Goal: Task Accomplishment & Management: Complete application form

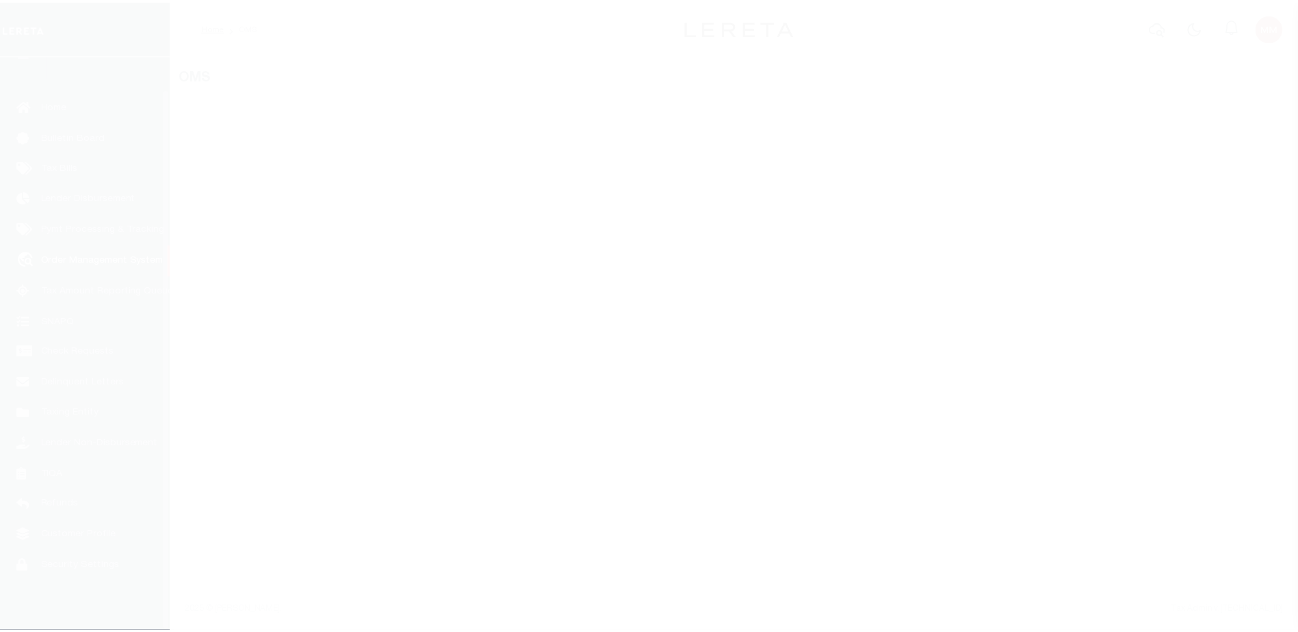
scroll to position [34, 0]
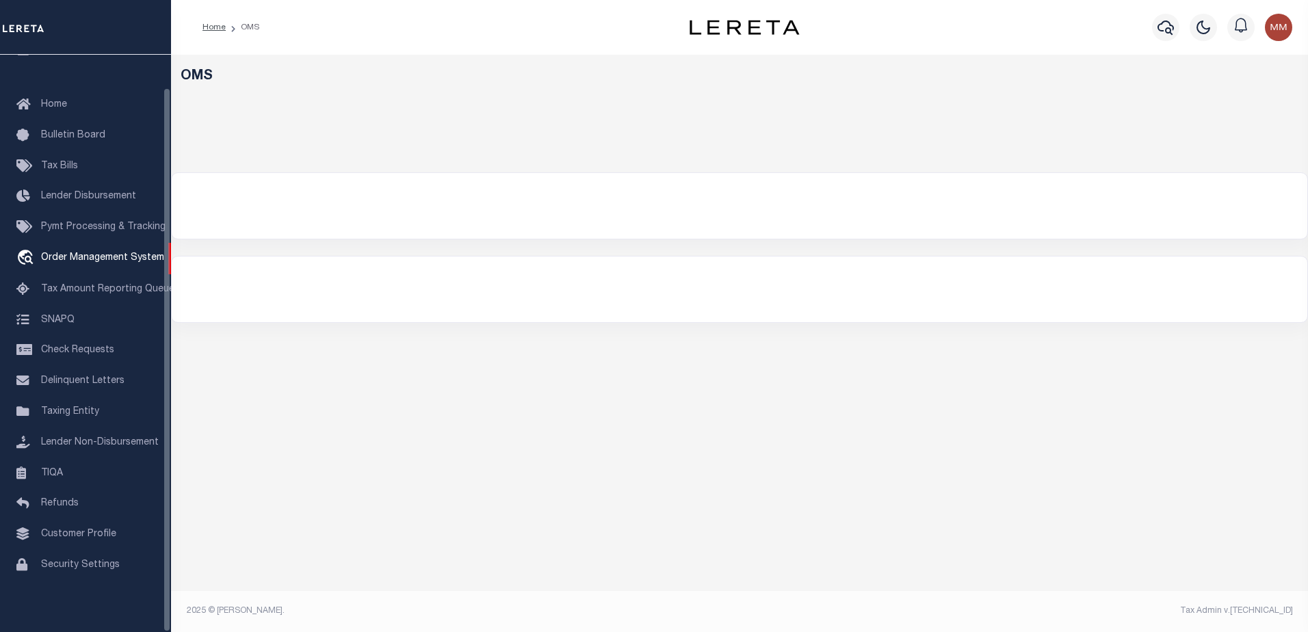
select select "200"
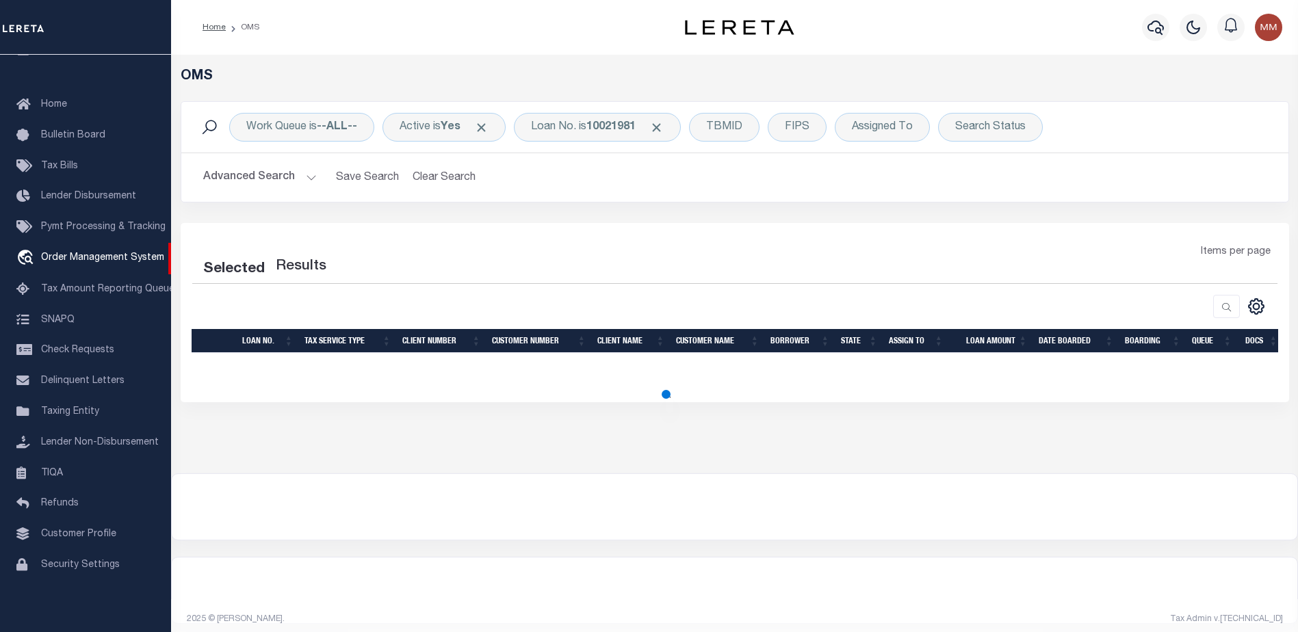
select select "200"
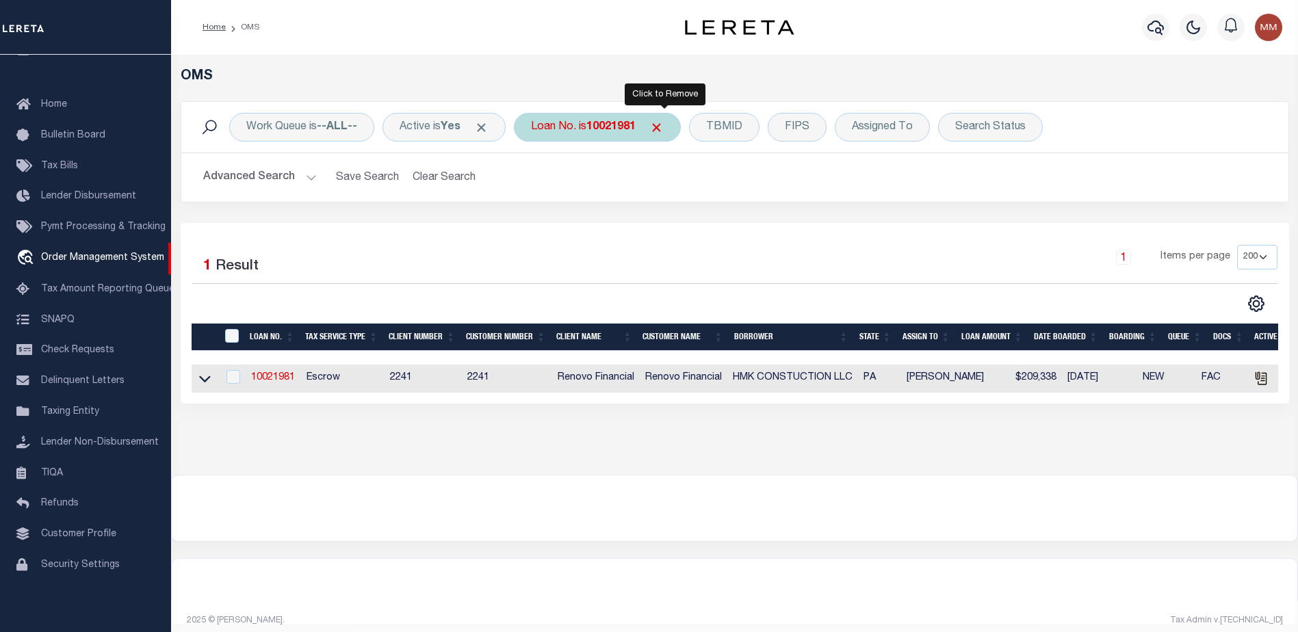
click at [664, 122] on span "Click to Remove" at bounding box center [656, 127] width 14 height 14
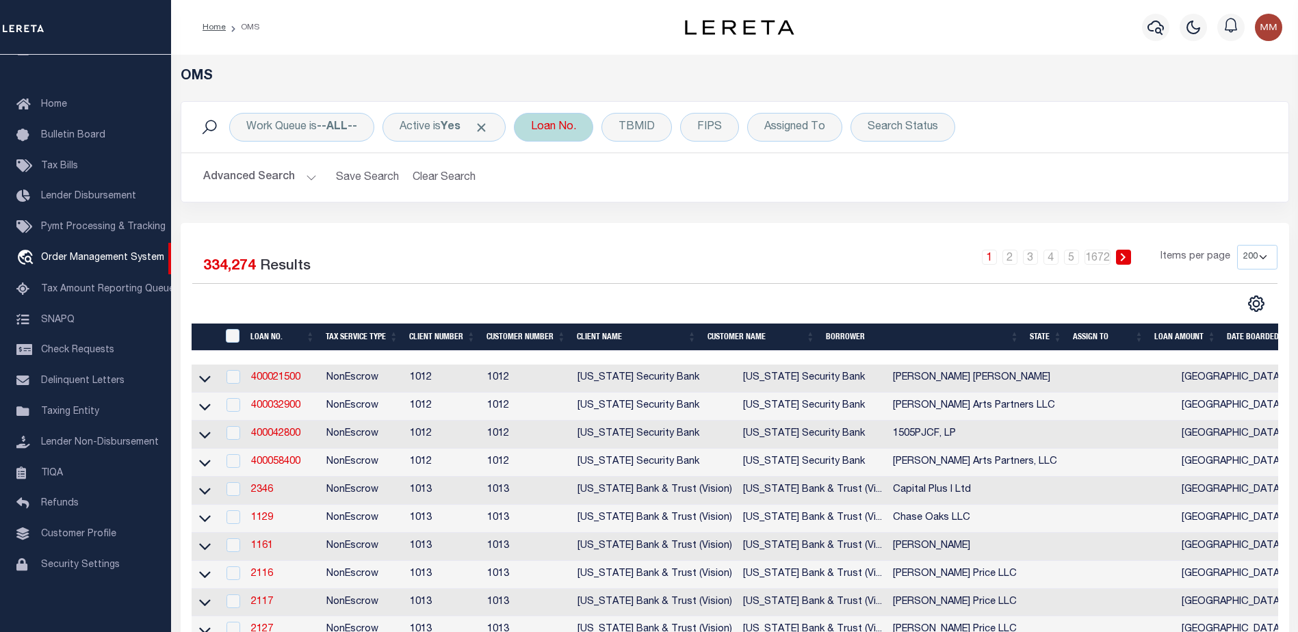
click at [569, 129] on div "Loan No." at bounding box center [553, 127] width 79 height 29
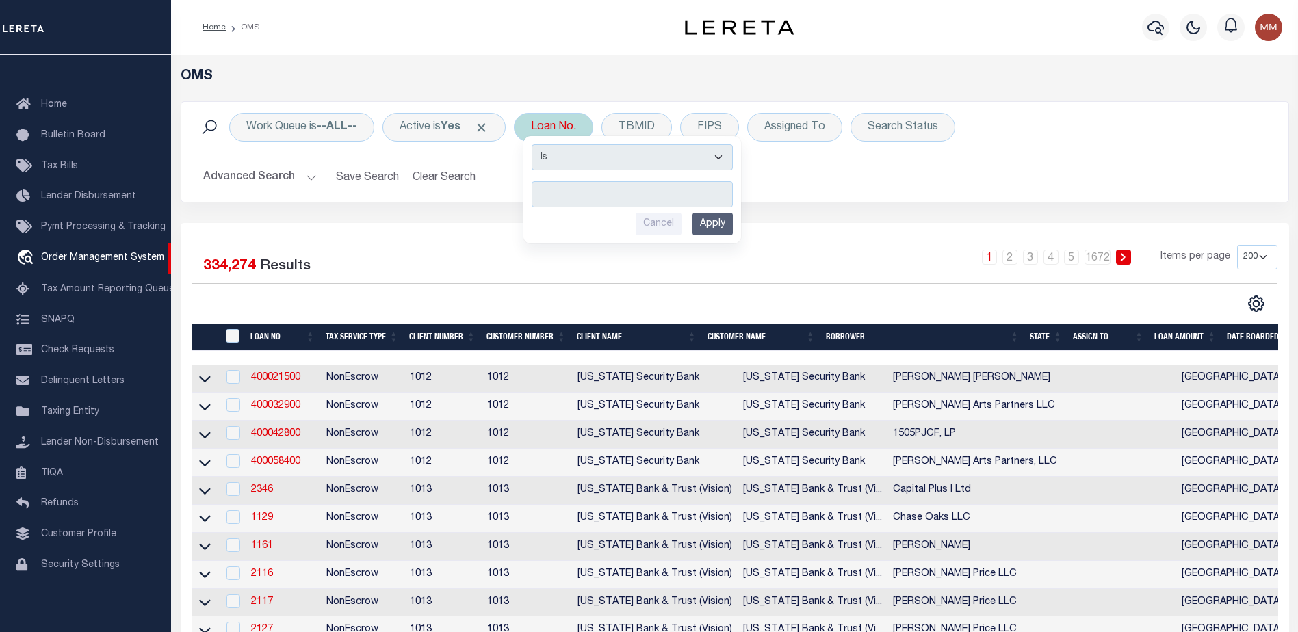
click at [577, 196] on input "text" at bounding box center [632, 194] width 201 height 26
type input "1000005500"
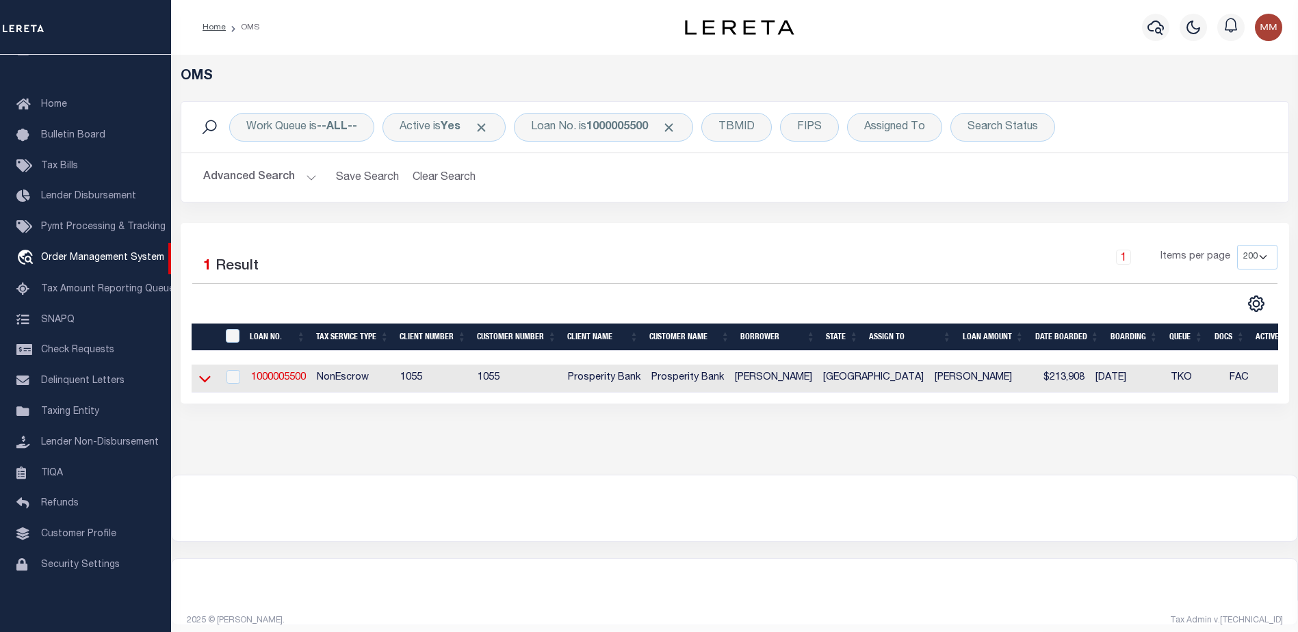
click at [201, 375] on icon at bounding box center [205, 378] width 12 height 14
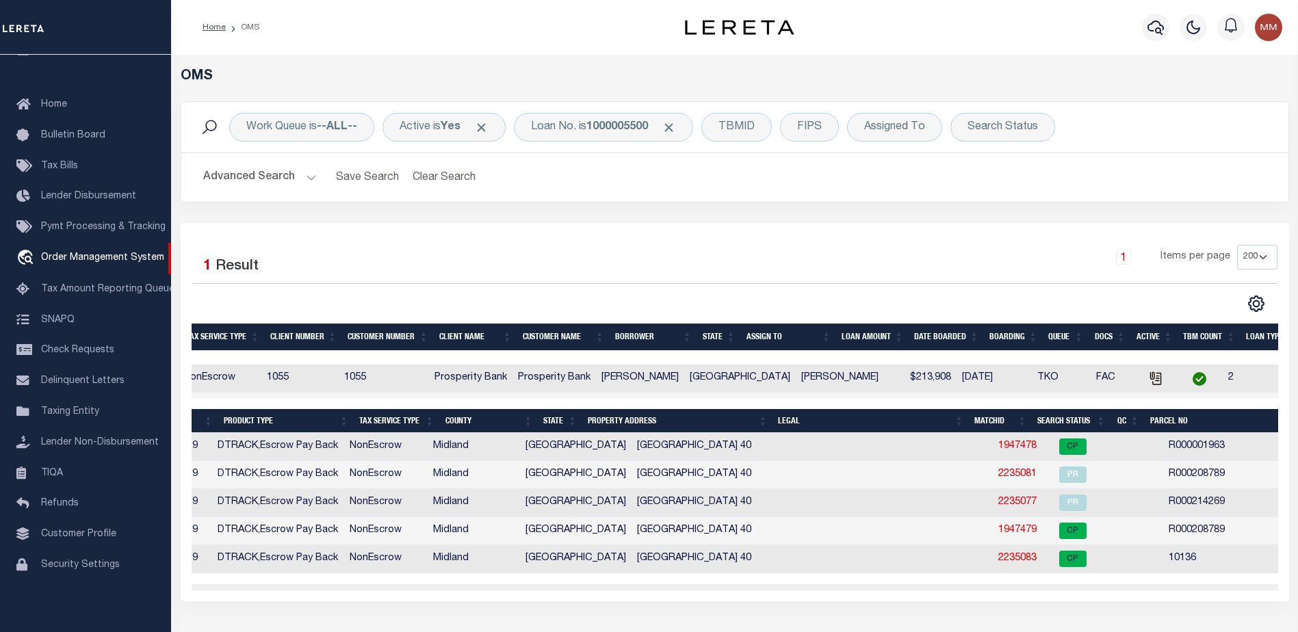
scroll to position [0, 0]
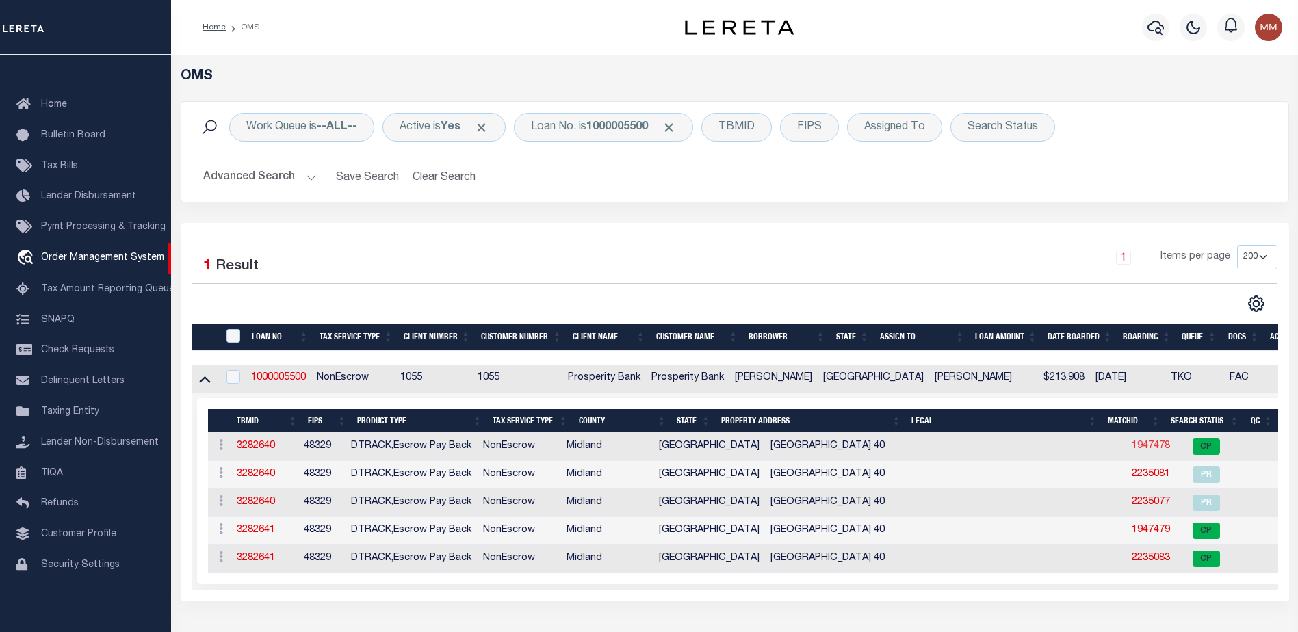
click at [1131, 443] on link "1947478" at bounding box center [1150, 446] width 38 height 10
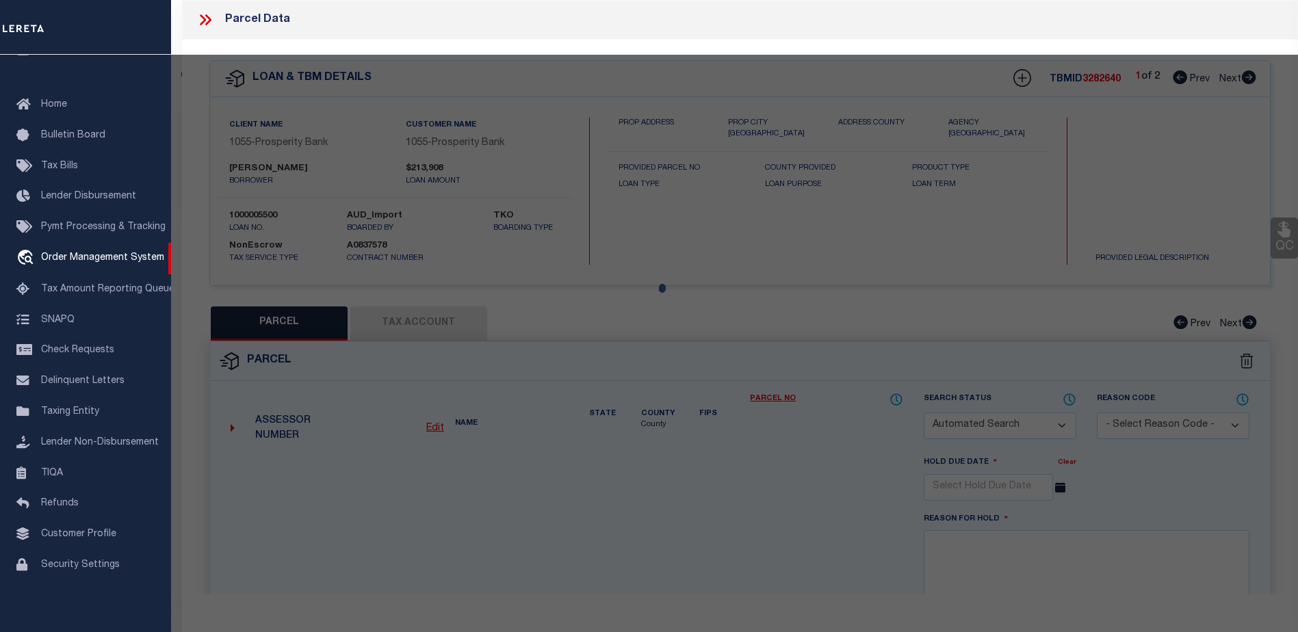
checkbox input "false"
select select "CP"
type input "PIONEER NATURAL RESOURCES USA INC"
select select
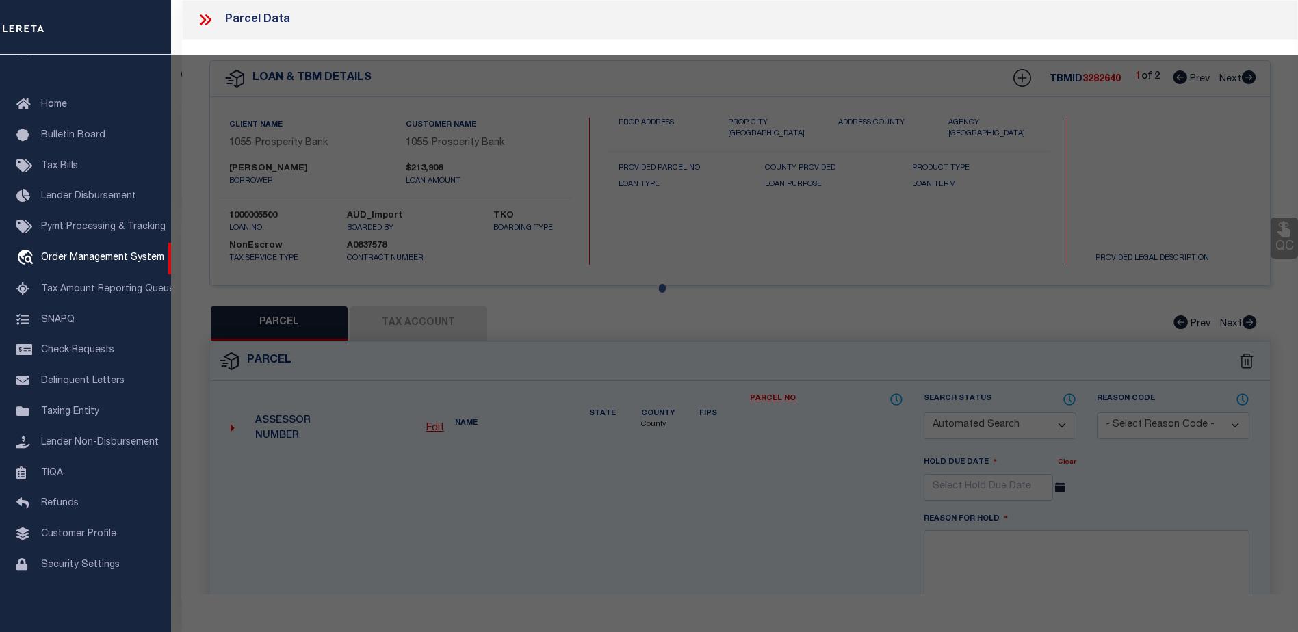
type input "0 E COUNTY RD 00040"
checkbox input "false"
type input "[GEOGRAPHIC_DATA]"
type textarea "Acres: 262.470, S/PART, SEC: 15, BLK: 38-T1S"
type textarea "Tax ID Special Project"
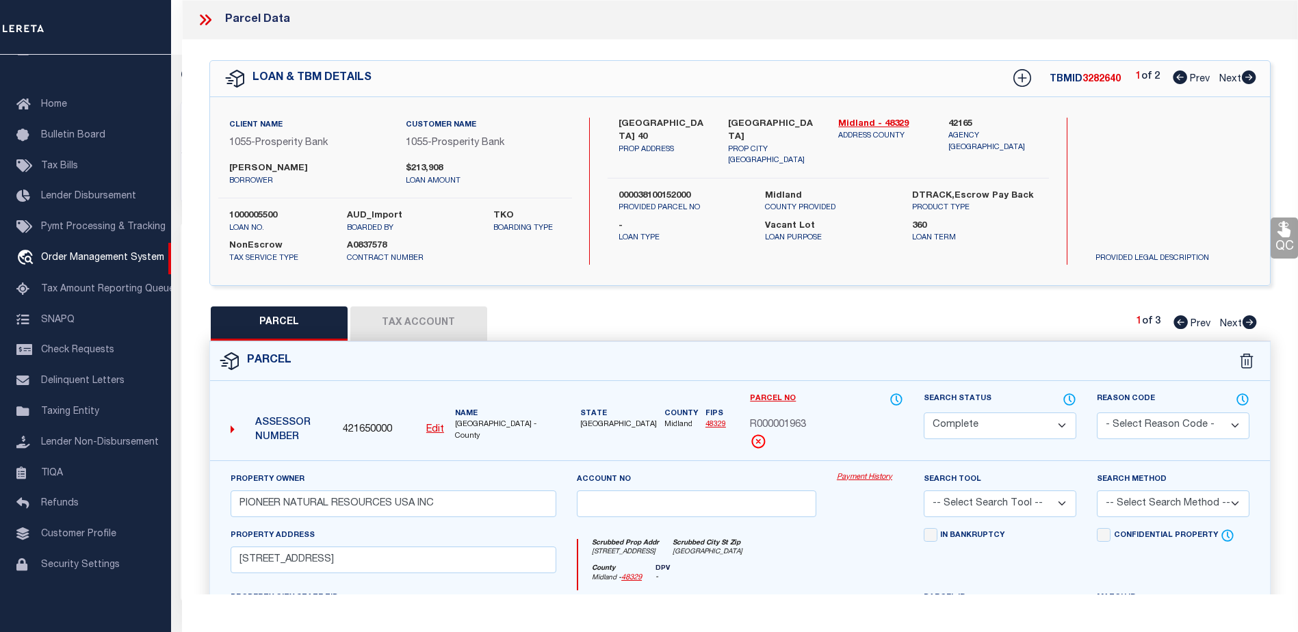
click at [856, 475] on link "Payment History" at bounding box center [870, 478] width 66 height 12
click at [1250, 74] on icon at bounding box center [1249, 77] width 14 height 14
select select "AS"
checkbox input "false"
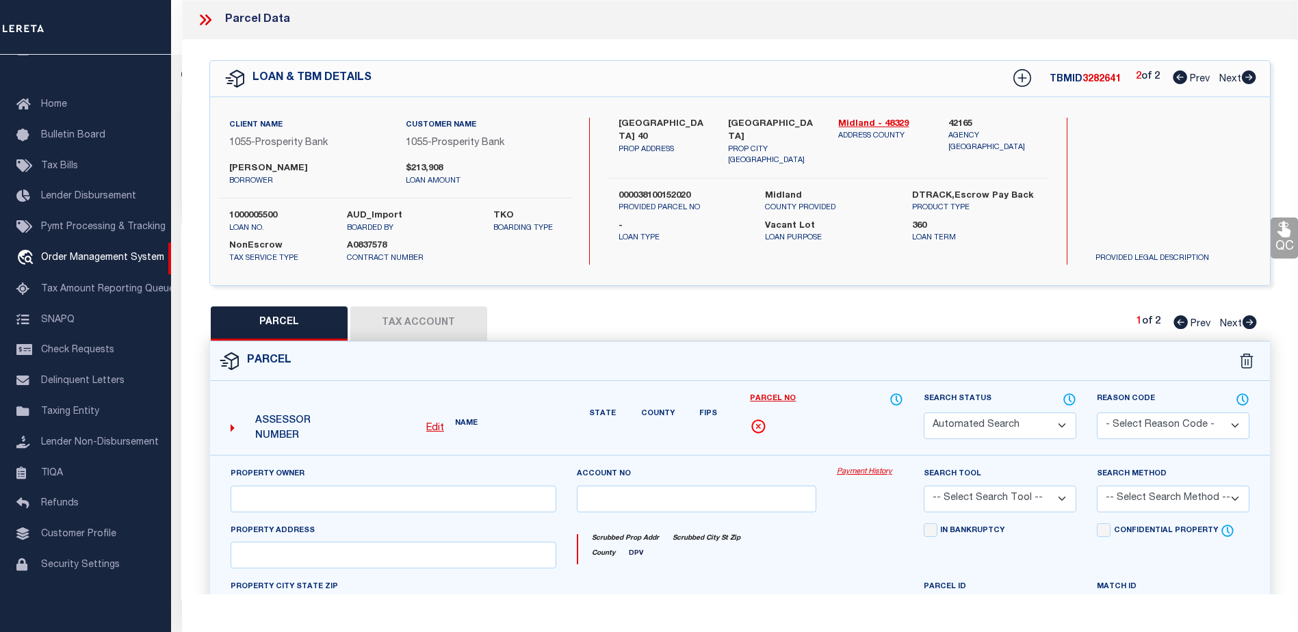
select select "CP"
select select "099"
type input "GORDON KEVIN"
select select
type input "4901 E COUNTY RD 00045"
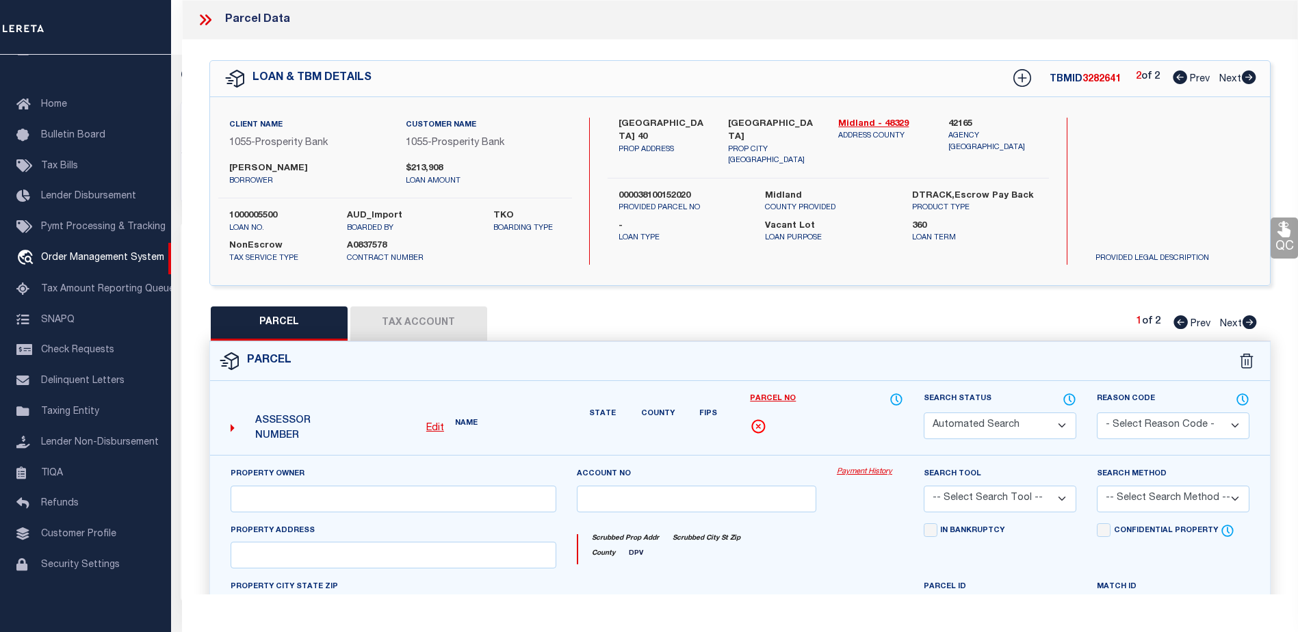
type input "[GEOGRAPHIC_DATA]"
type textarea "Acres: 30.850, S/PART, SEC: 15, BLK: 38-T1S"
type textarea "Tax ID Special Project"
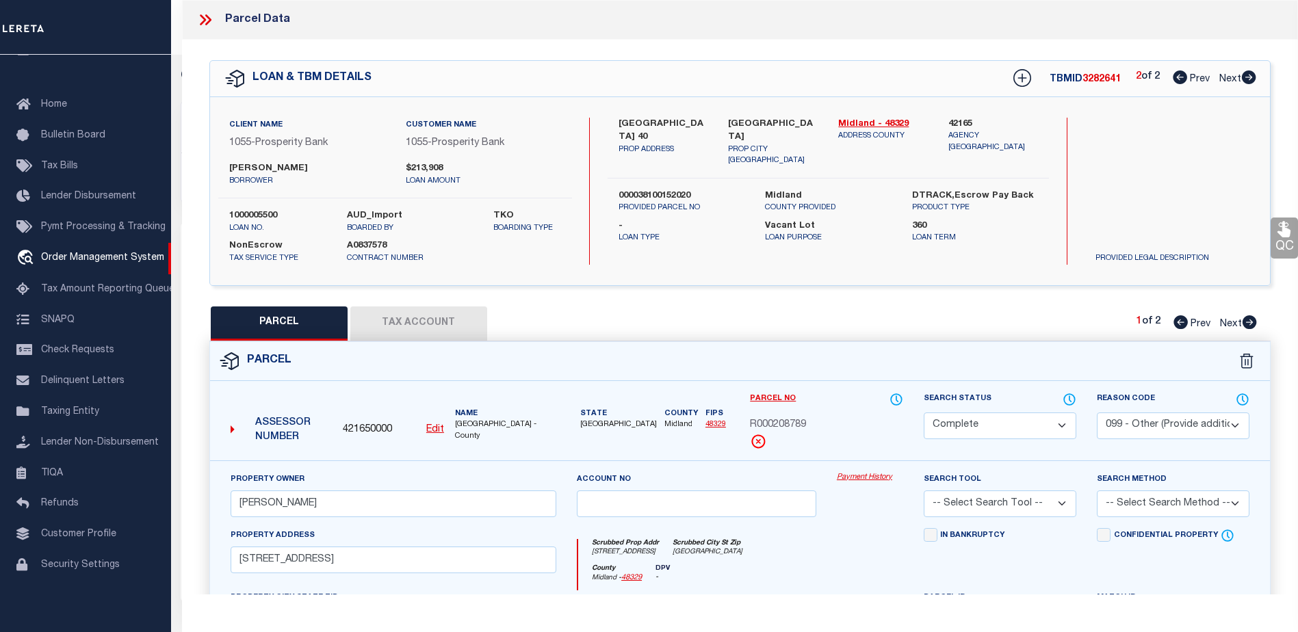
click at [1175, 75] on icon at bounding box center [1179, 77] width 14 height 14
select select "AS"
select select
checkbox input "false"
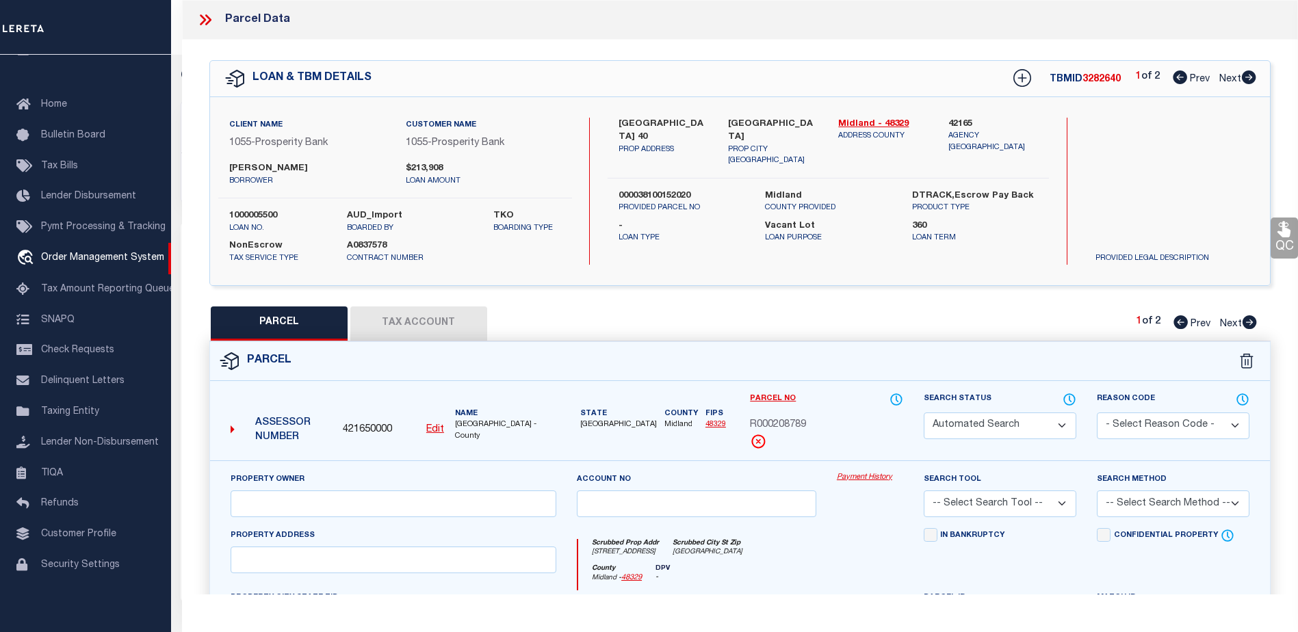
select select "CP"
type input "PIONEER NATURAL RESOURCES USA INC"
select select
type input "0 E COUNTY RD 00040"
checkbox input "false"
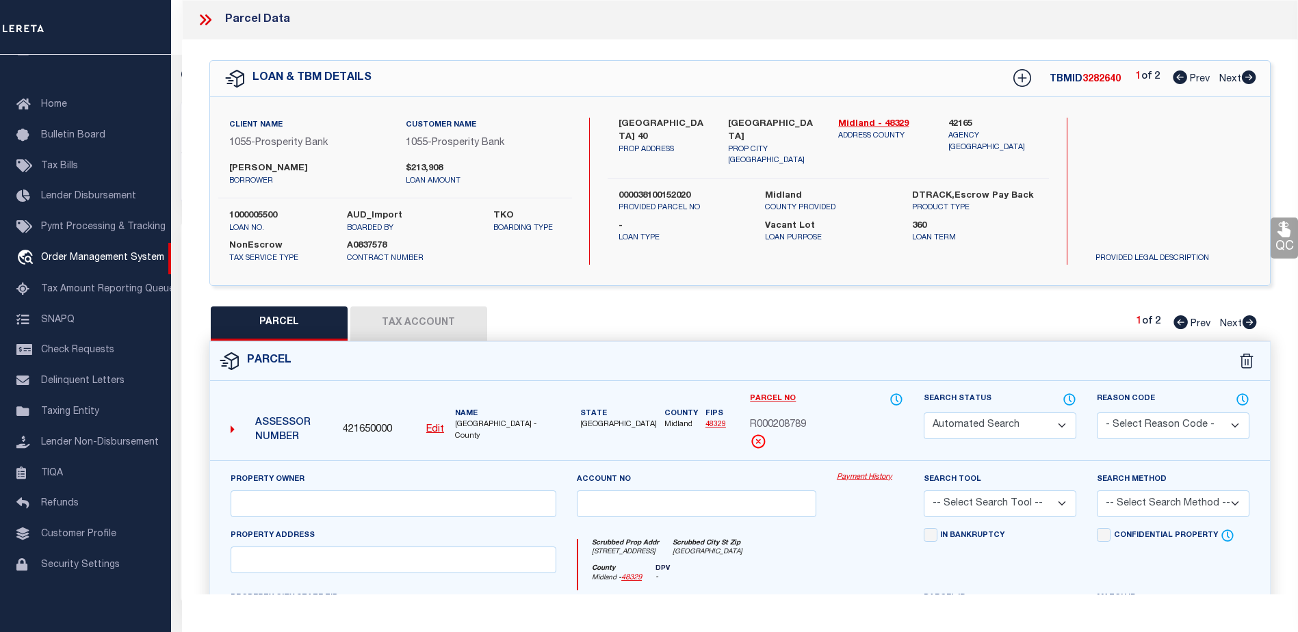
type input "[GEOGRAPHIC_DATA]"
type textarea "Acres: 262.470, S/PART, SEC: 15, BLK: 38-T1S"
type textarea "Tax ID Special Project"
click at [111, 258] on link "travel_explore Order Management System" at bounding box center [85, 258] width 171 height 31
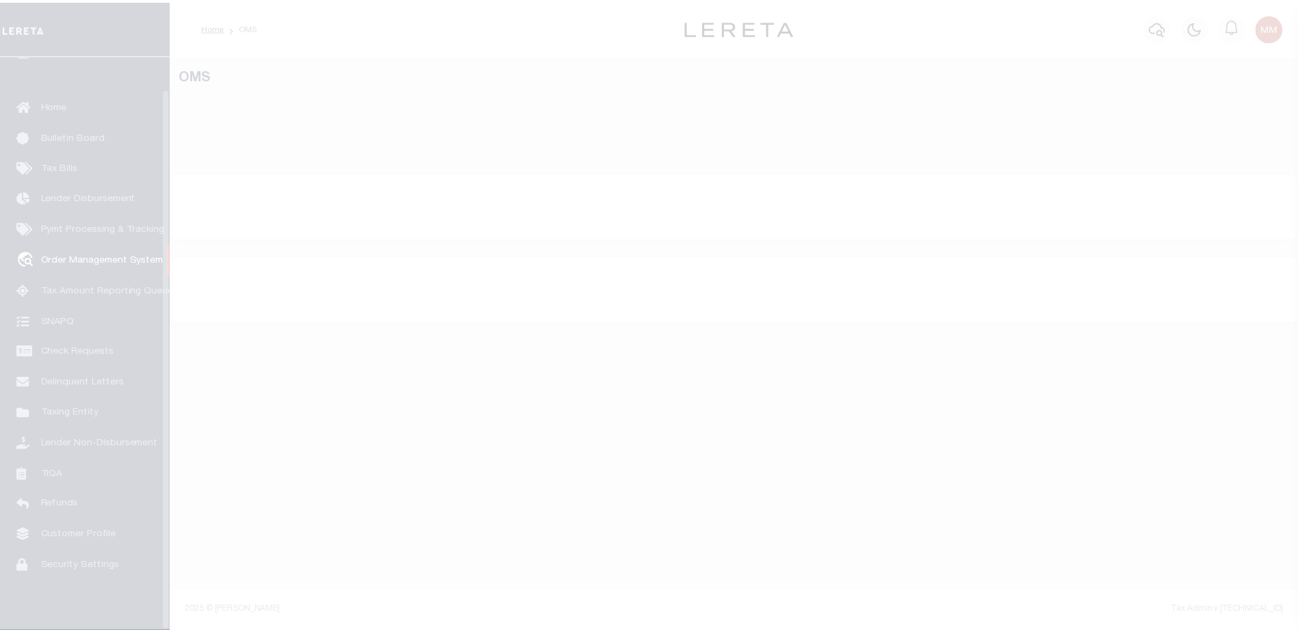
scroll to position [34, 0]
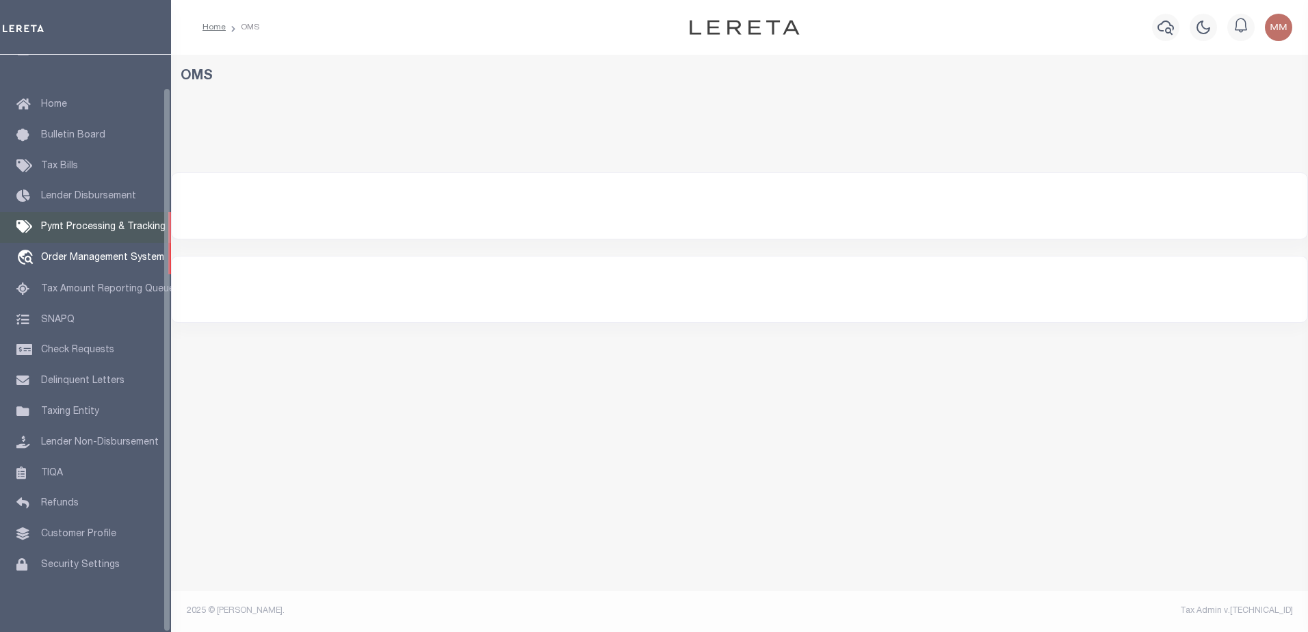
select select "200"
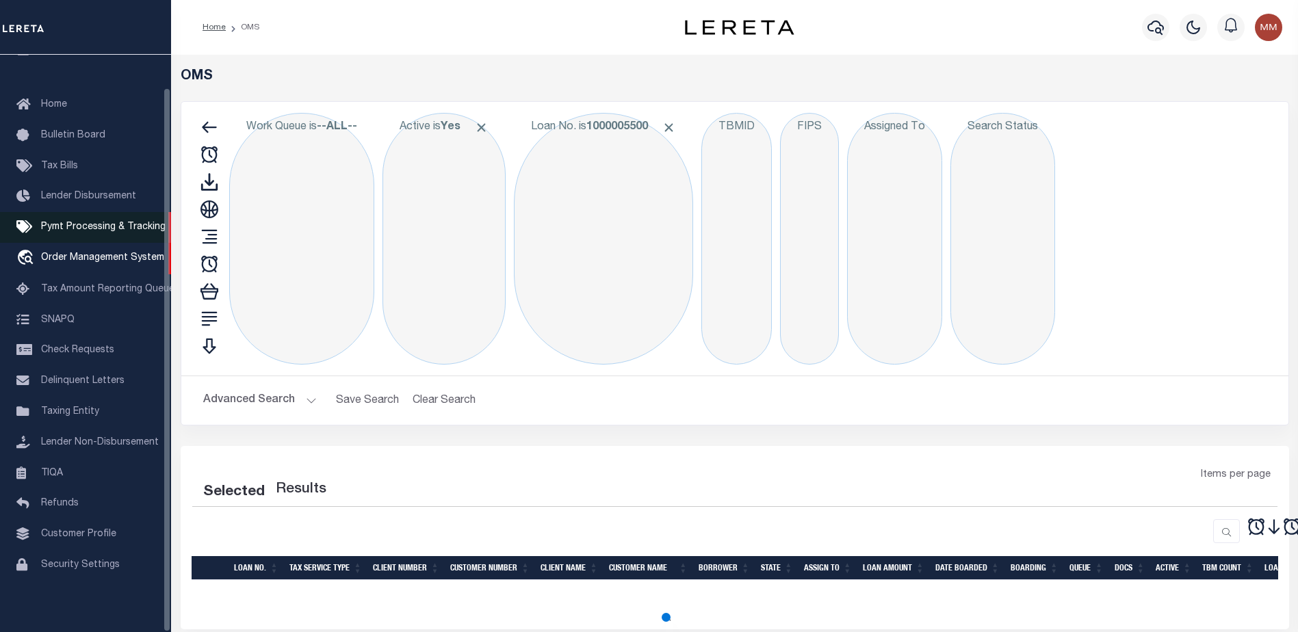
select select "200"
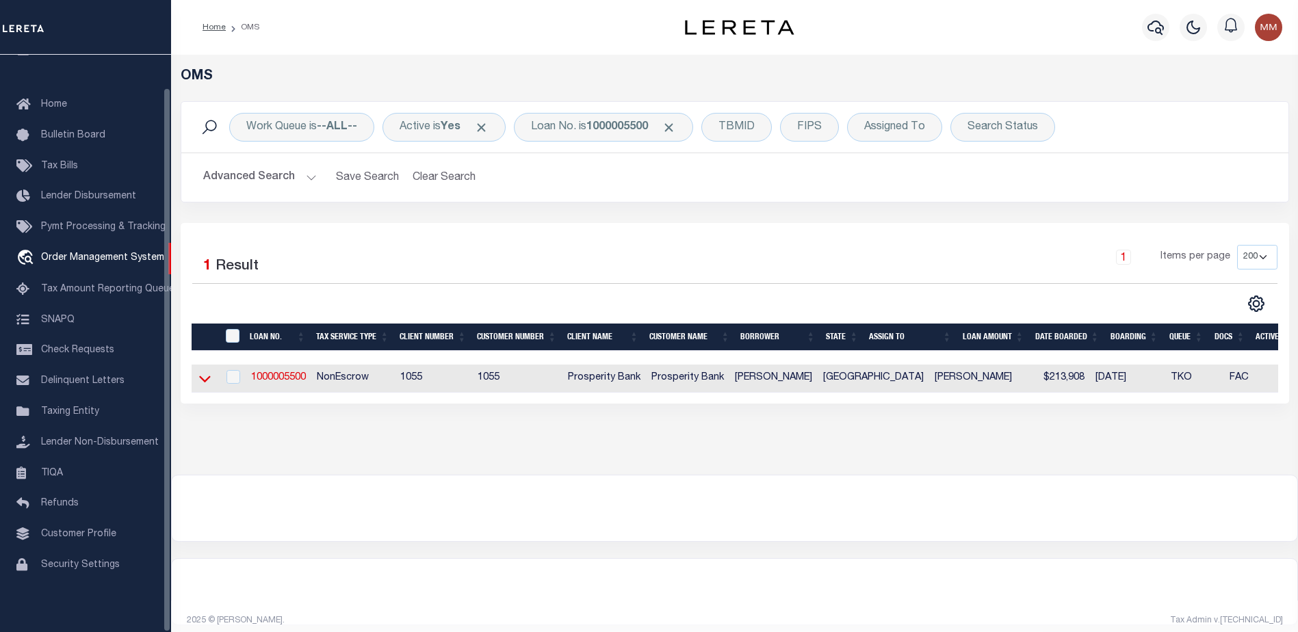
click at [205, 380] on icon at bounding box center [205, 378] width 12 height 14
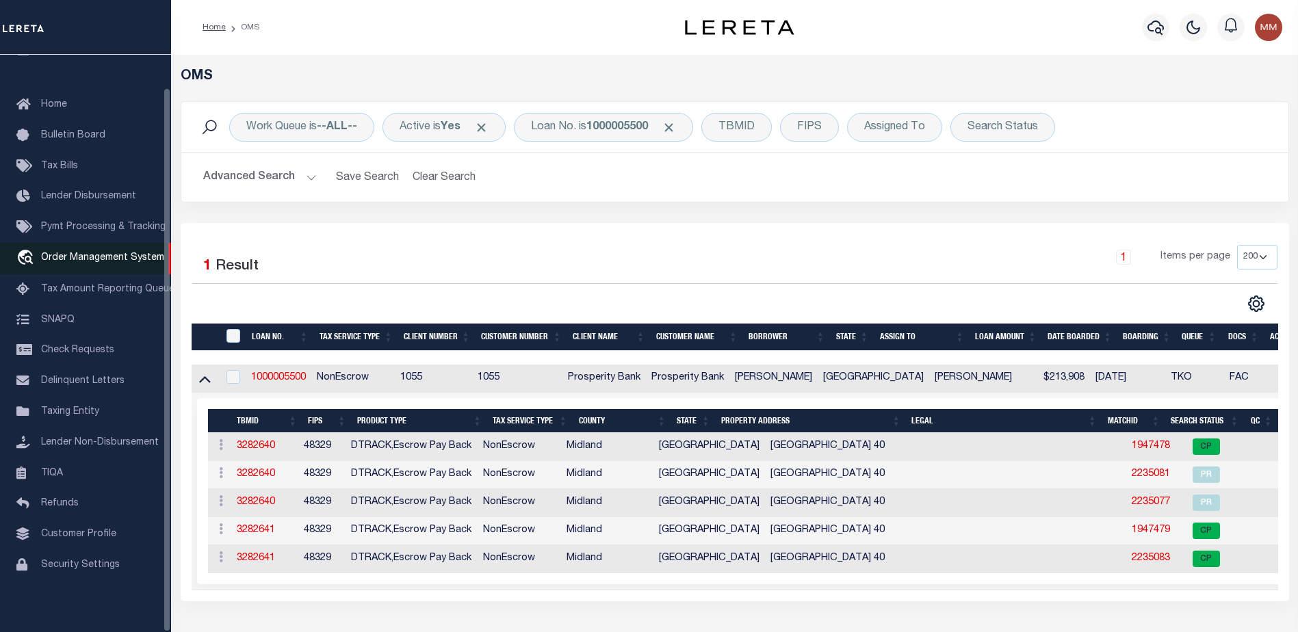
click at [88, 253] on span "Order Management System" at bounding box center [102, 258] width 123 height 10
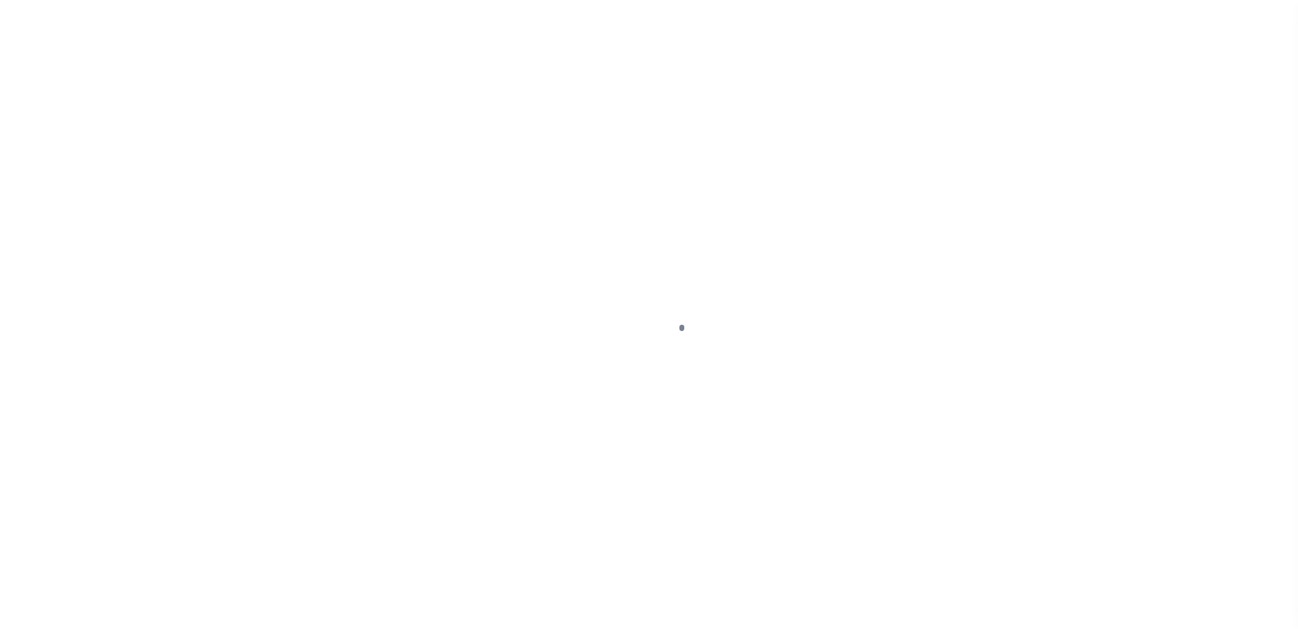
scroll to position [34, 0]
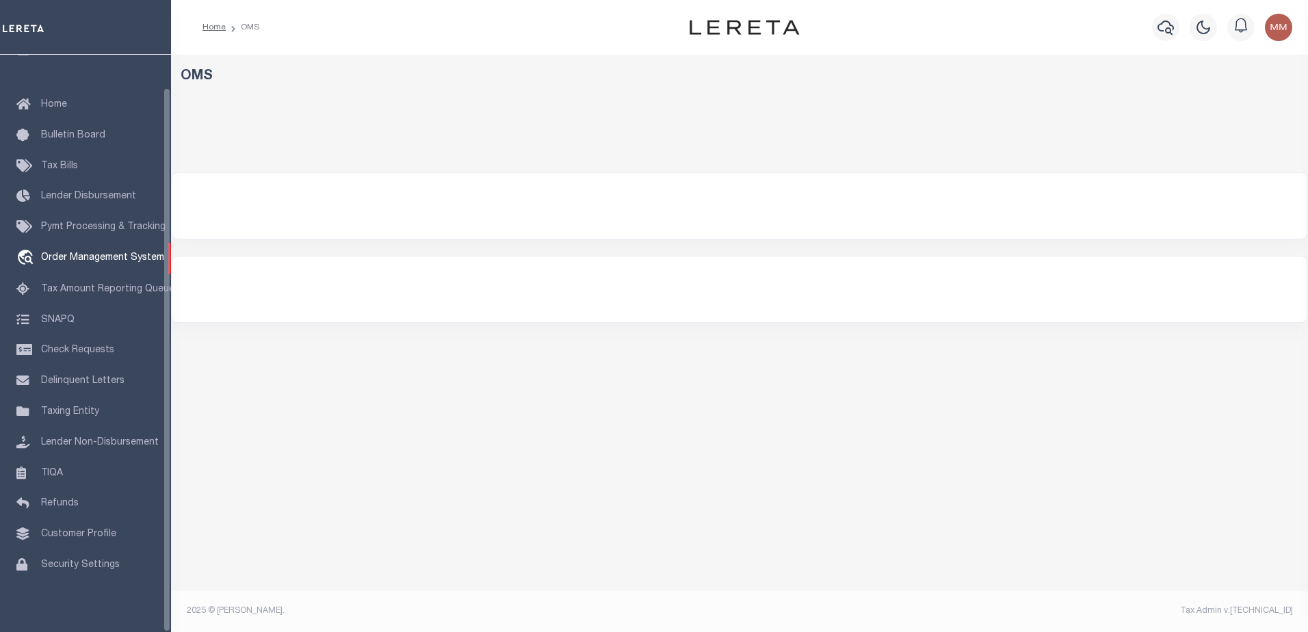
select select "200"
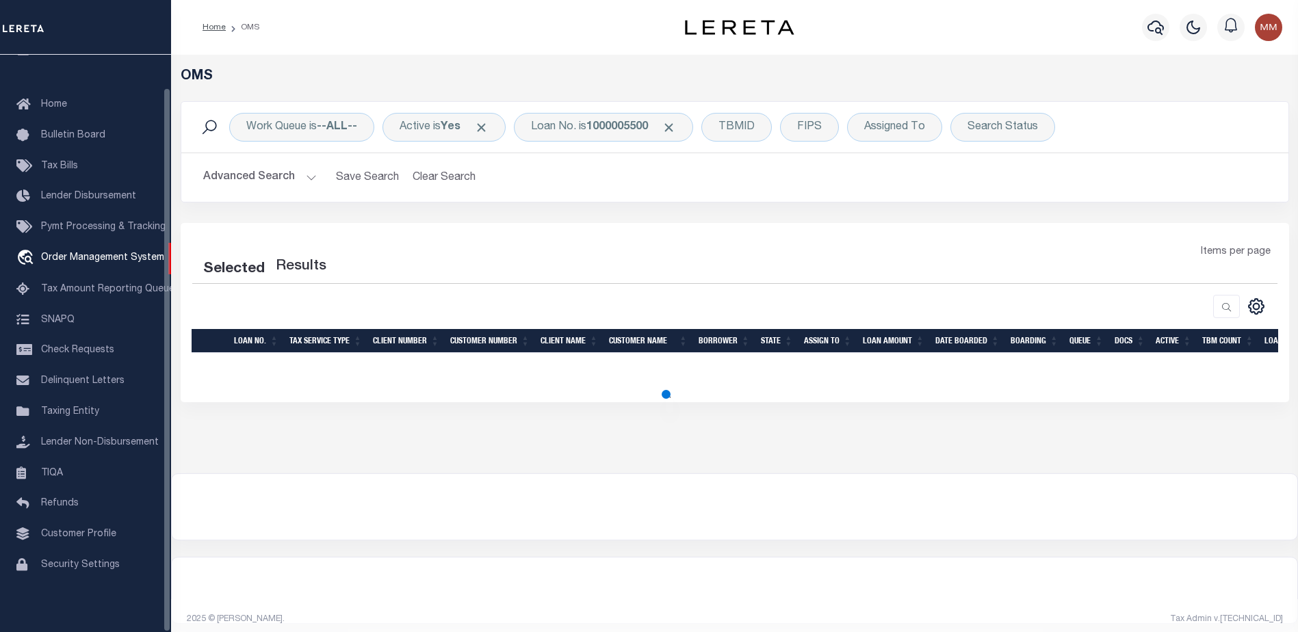
select select "200"
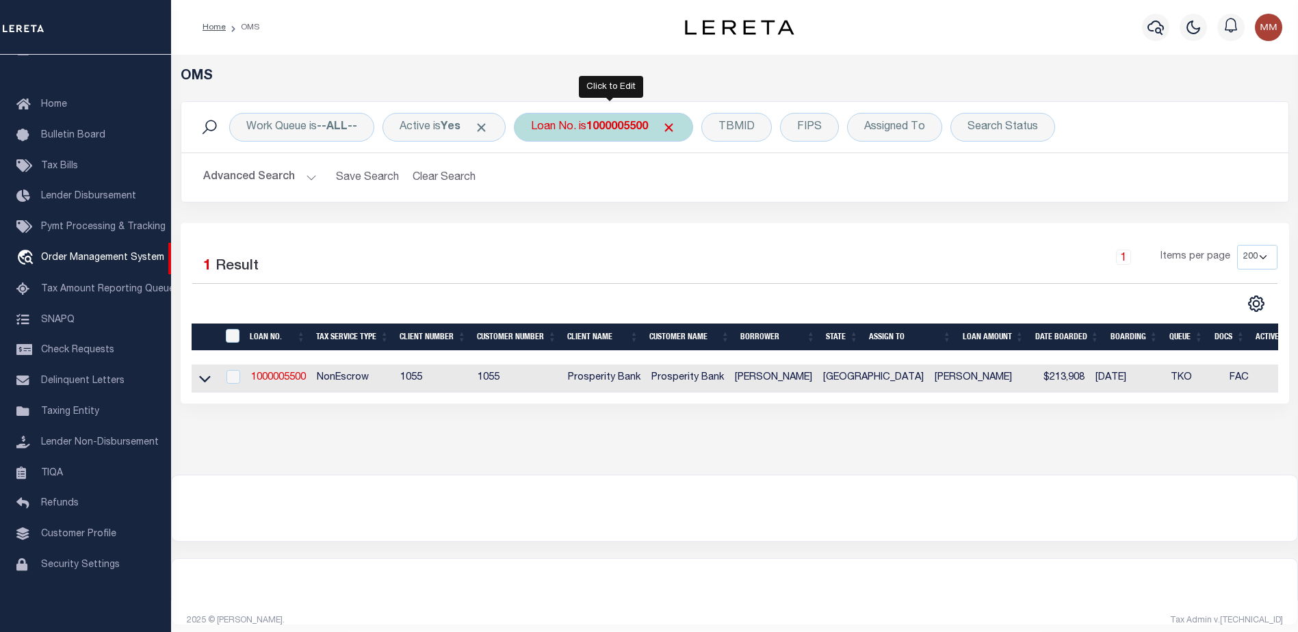
click at [598, 122] on b "1000005500" at bounding box center [617, 127] width 62 height 11
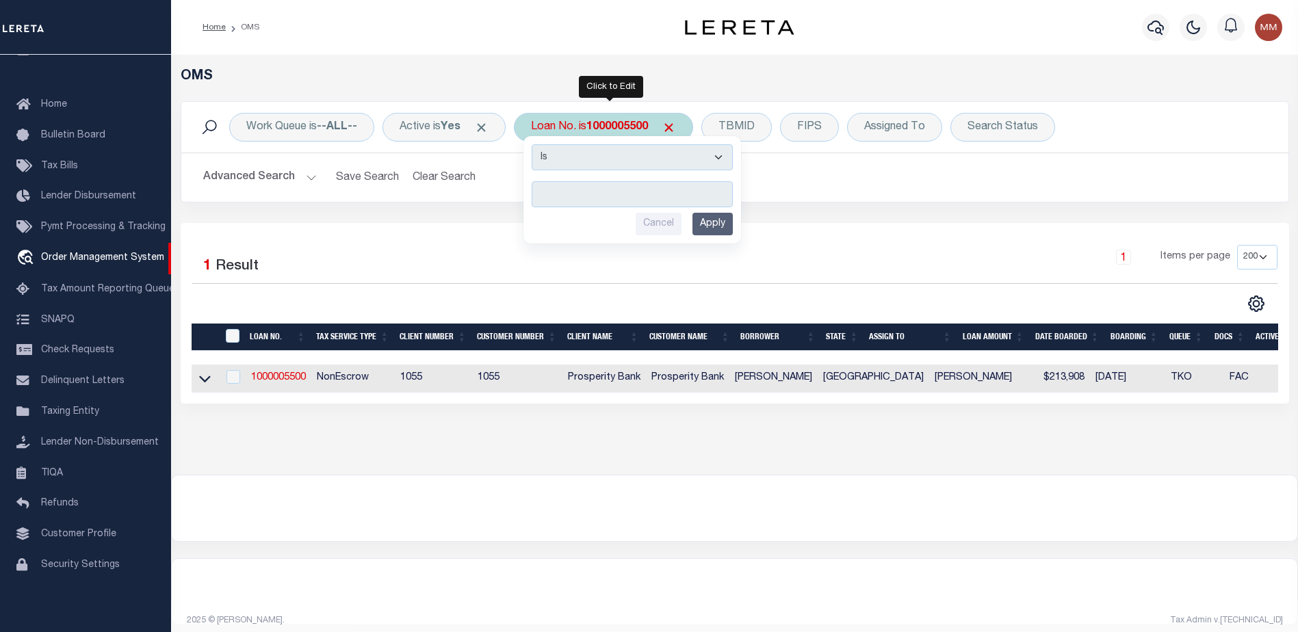
click at [555, 185] on input "text" at bounding box center [632, 194] width 201 height 26
type input "15414"
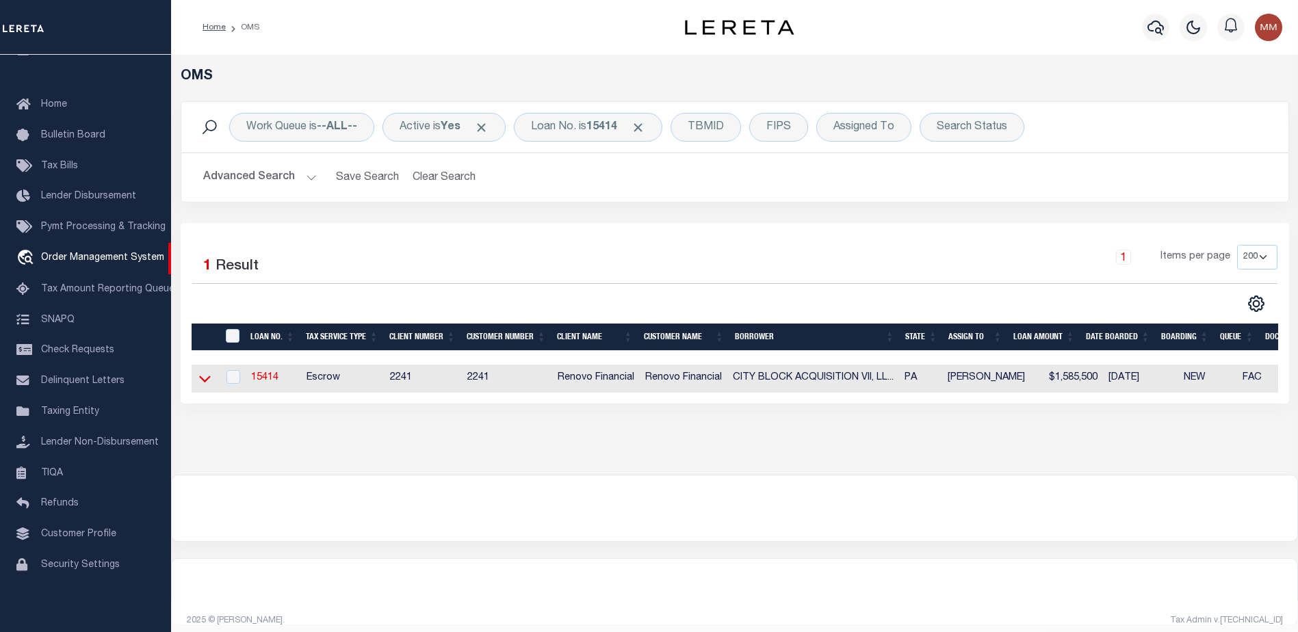
click at [209, 375] on icon at bounding box center [205, 378] width 12 height 14
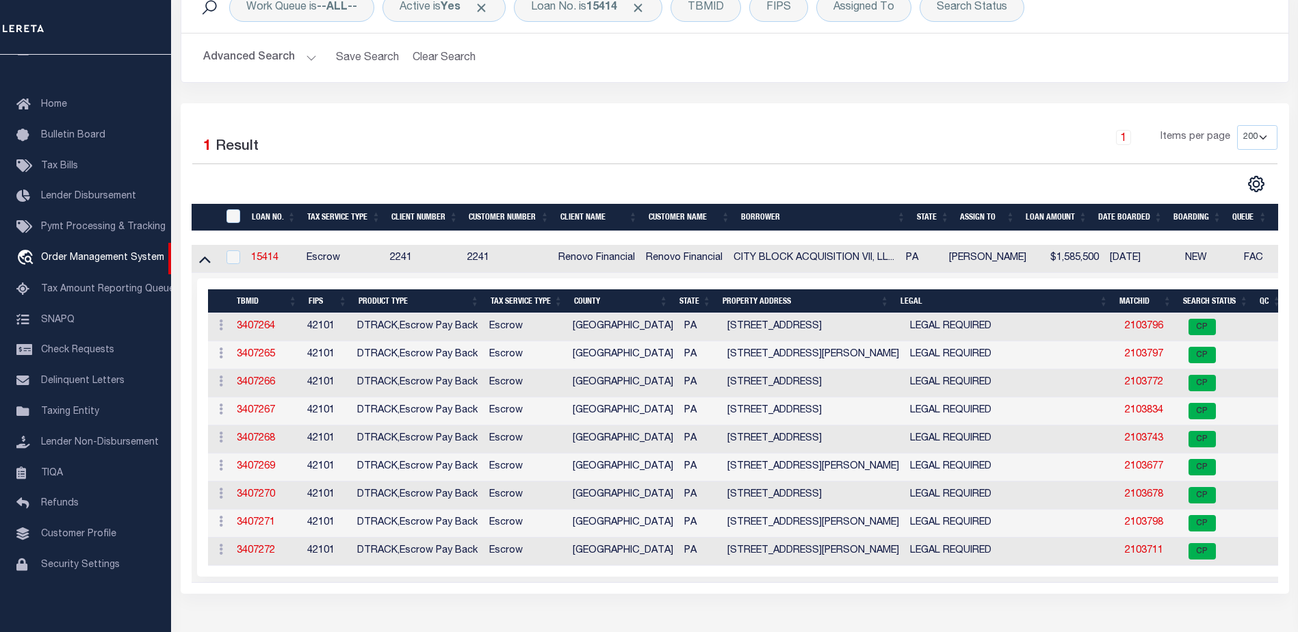
scroll to position [205, 0]
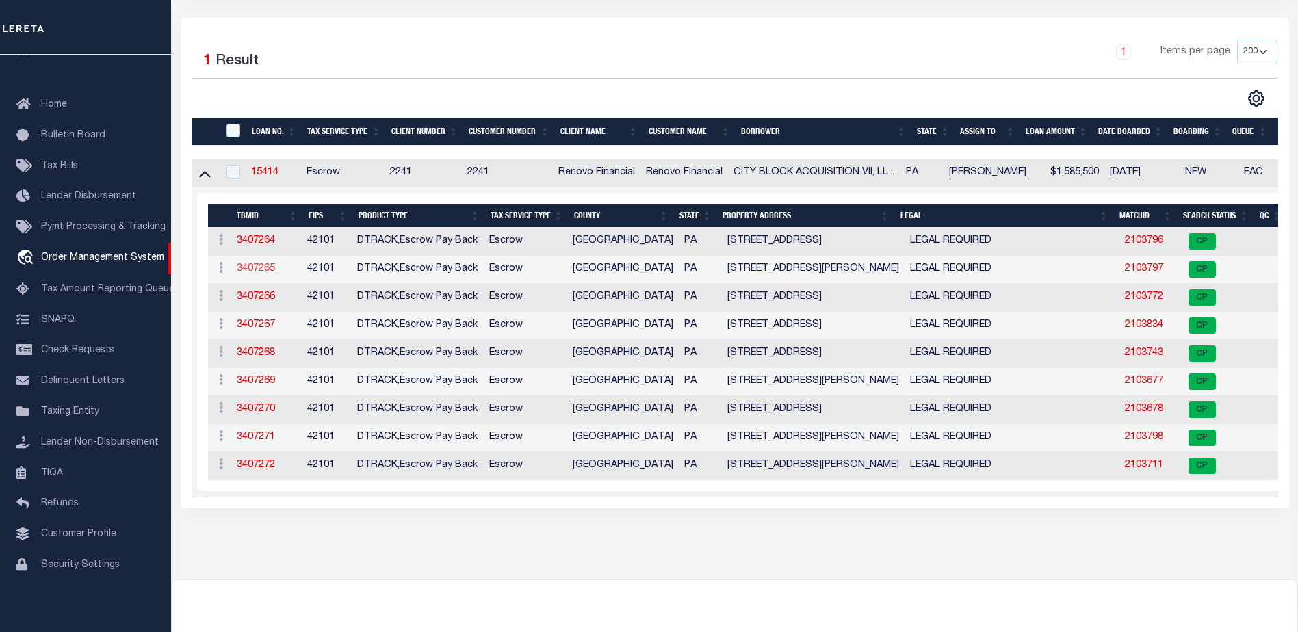
click at [244, 272] on link "3407265" at bounding box center [256, 269] width 38 height 10
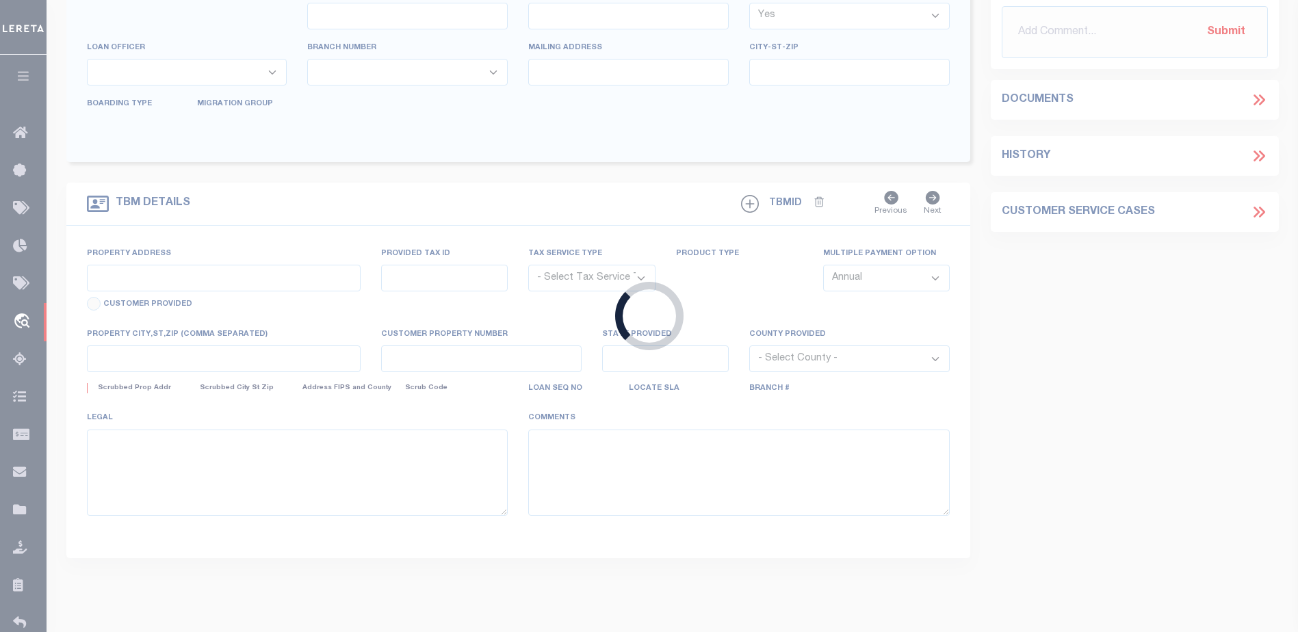
type input "15414"
type input "CITY BLOCK ACQUISITION VII, LLC"
select select
type input "63 Jericho Road"
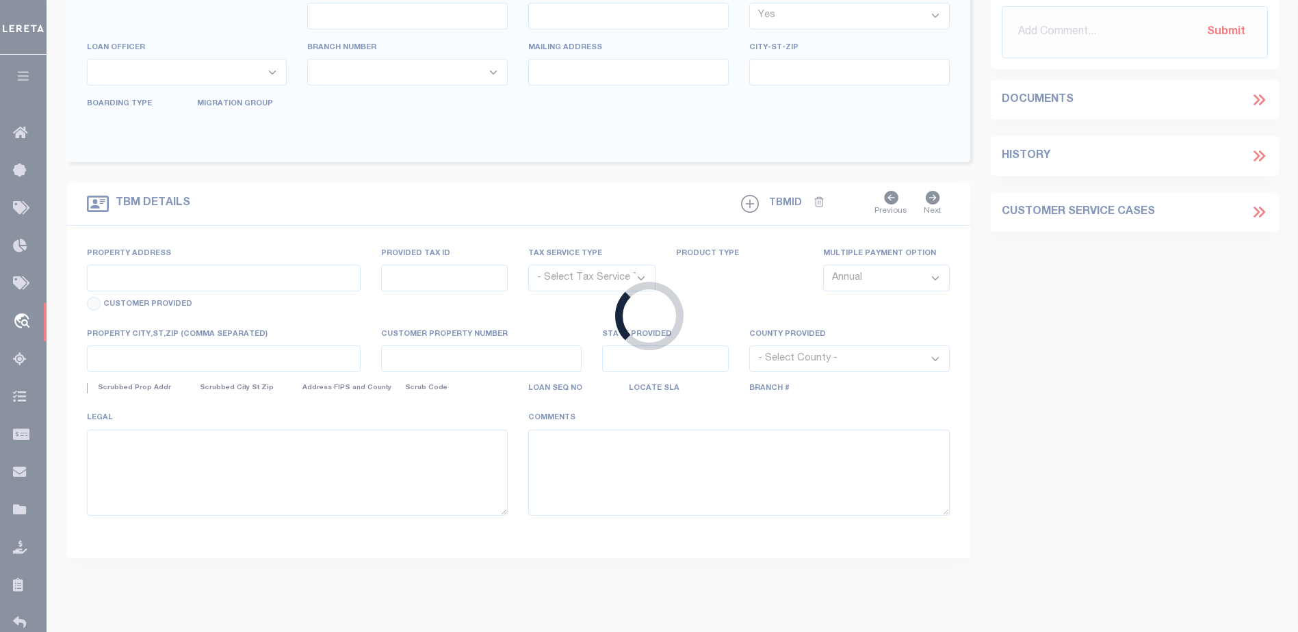
type input "Southampton PA 18966"
select select "10"
select select "Escrow"
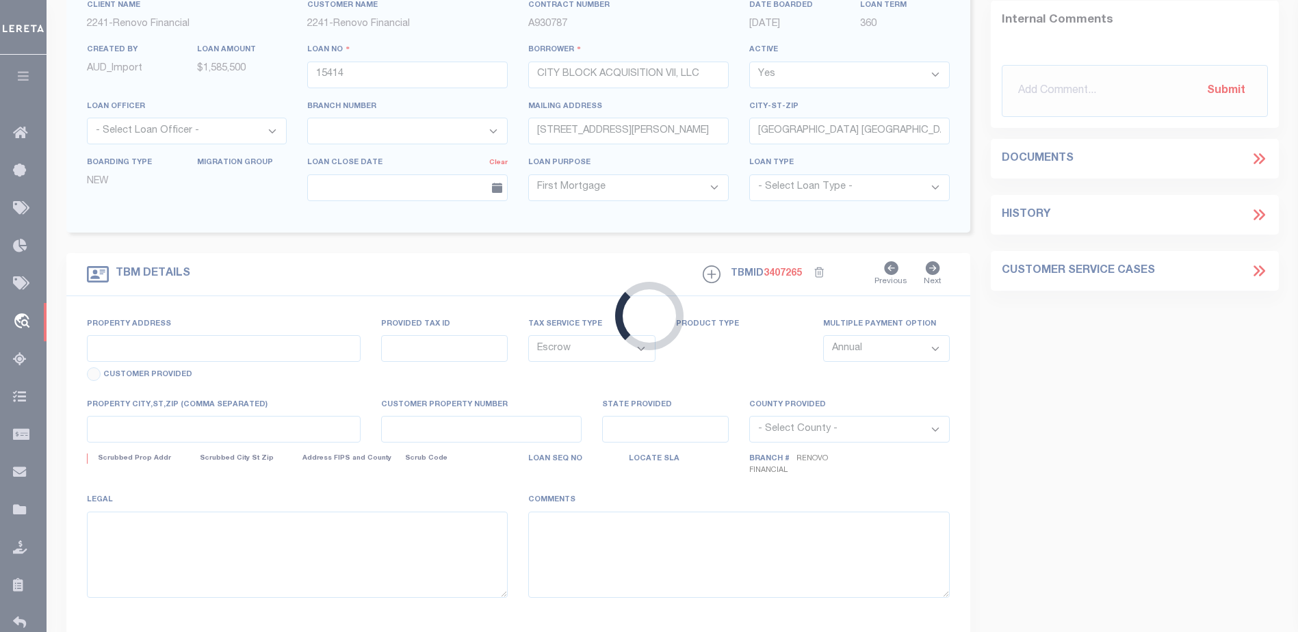
type input "216 South Cecil Street"
select select
type input "Philadelphia, PA 19139"
type input "a0kUS000007MwR7"
type input "PA"
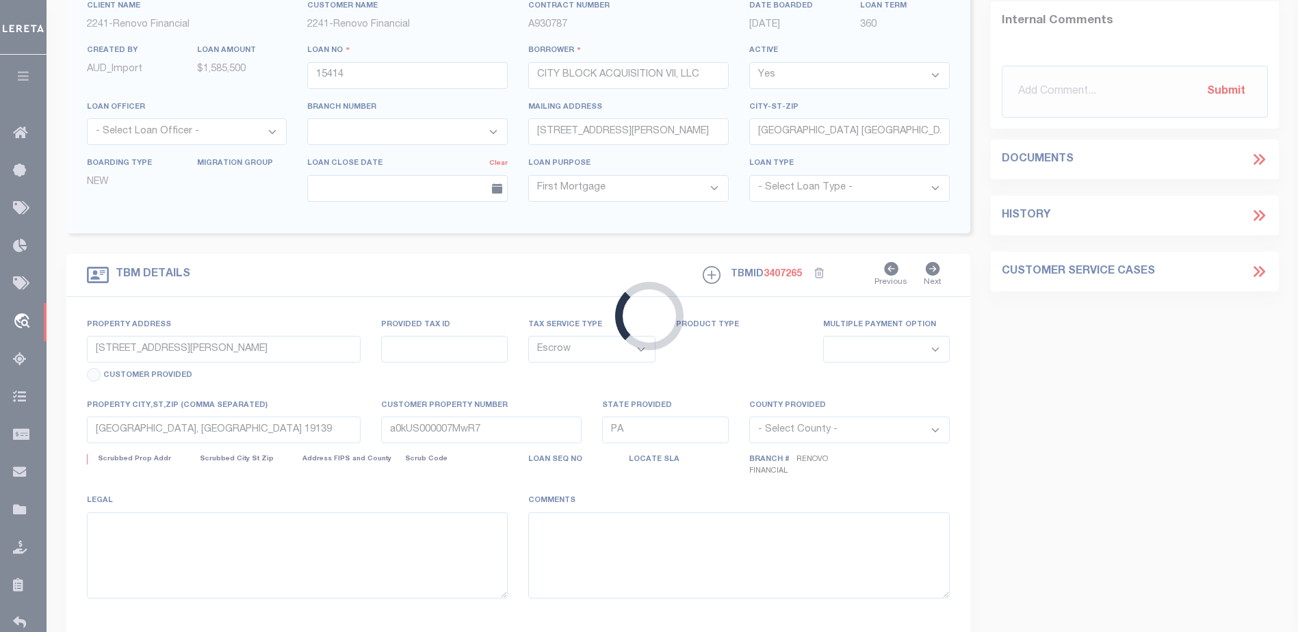
select select
type textarea "LEGAL REQUIRED"
type textarea "Liability Limited to Customer Provided Parcel"
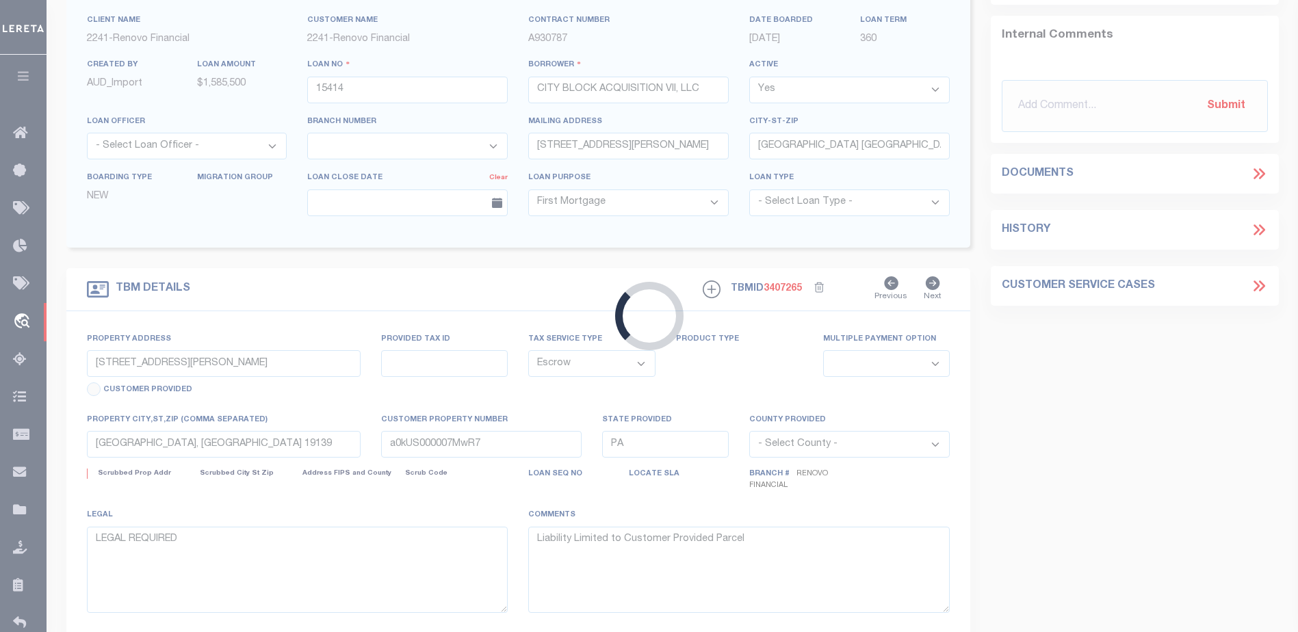
select select "25066"
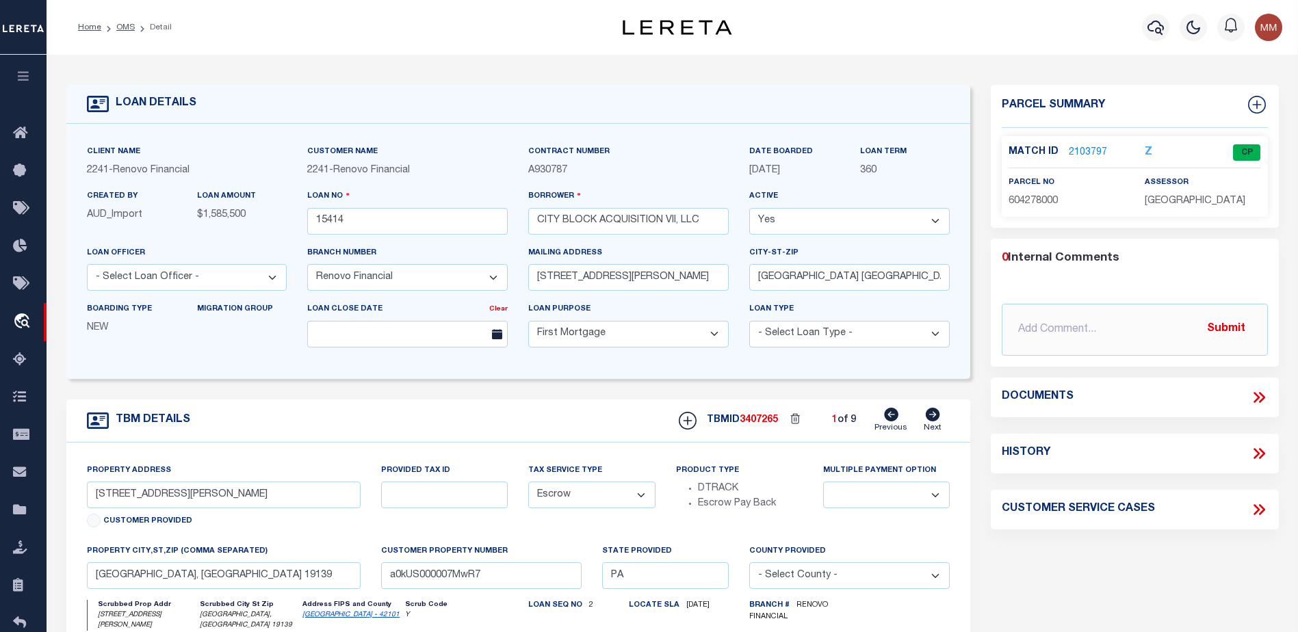
click at [1085, 146] on link "2103797" at bounding box center [1087, 153] width 38 height 14
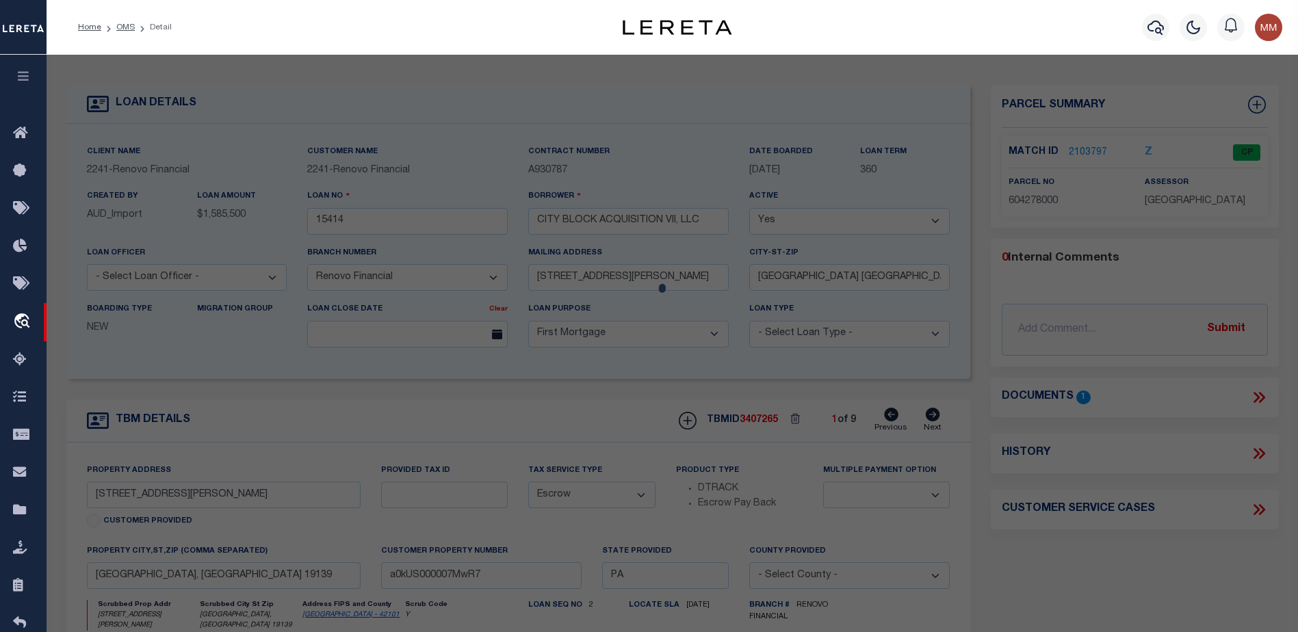
checkbox input "false"
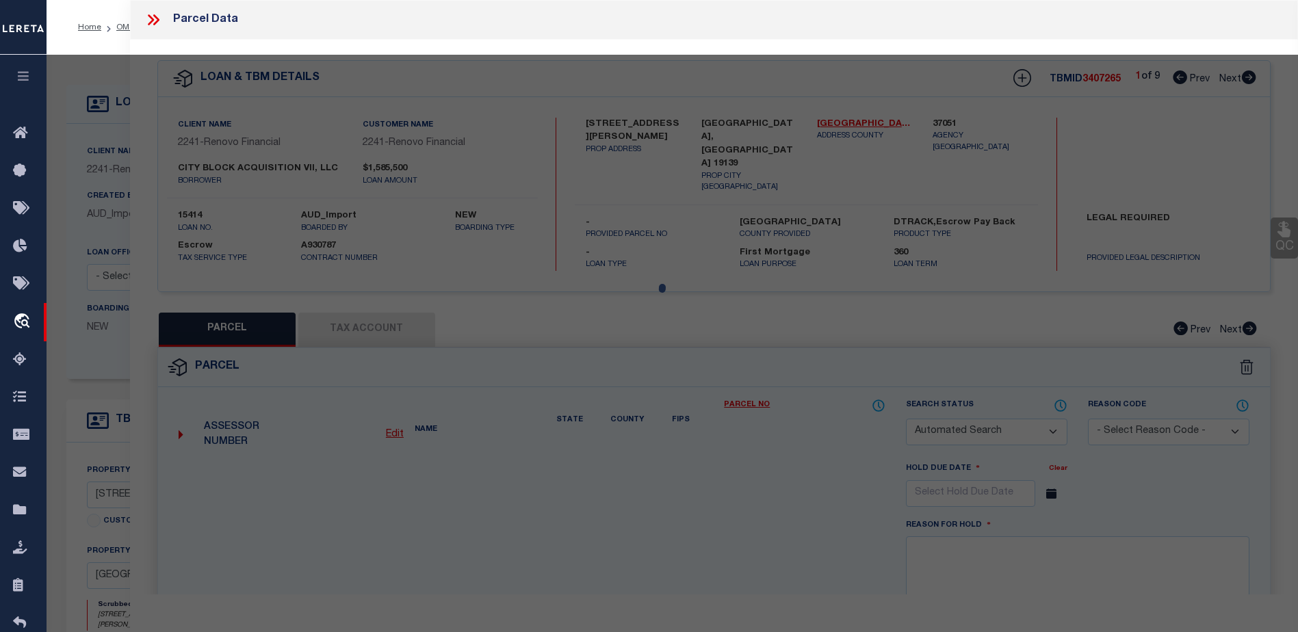
select select "CP"
type input "CITY BLOCK ACQUISITION IX LLC"
select select "AGW"
select select
type input "216 S CECIL ST"
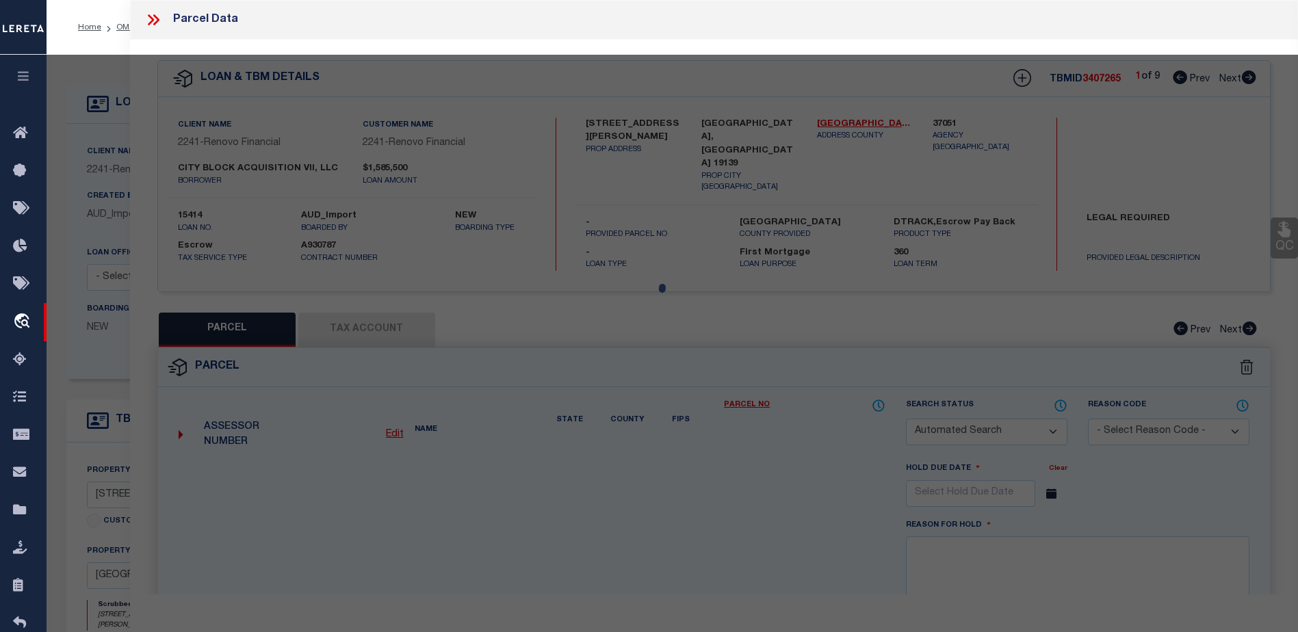
type textarea "ROW PORCH FRONT"
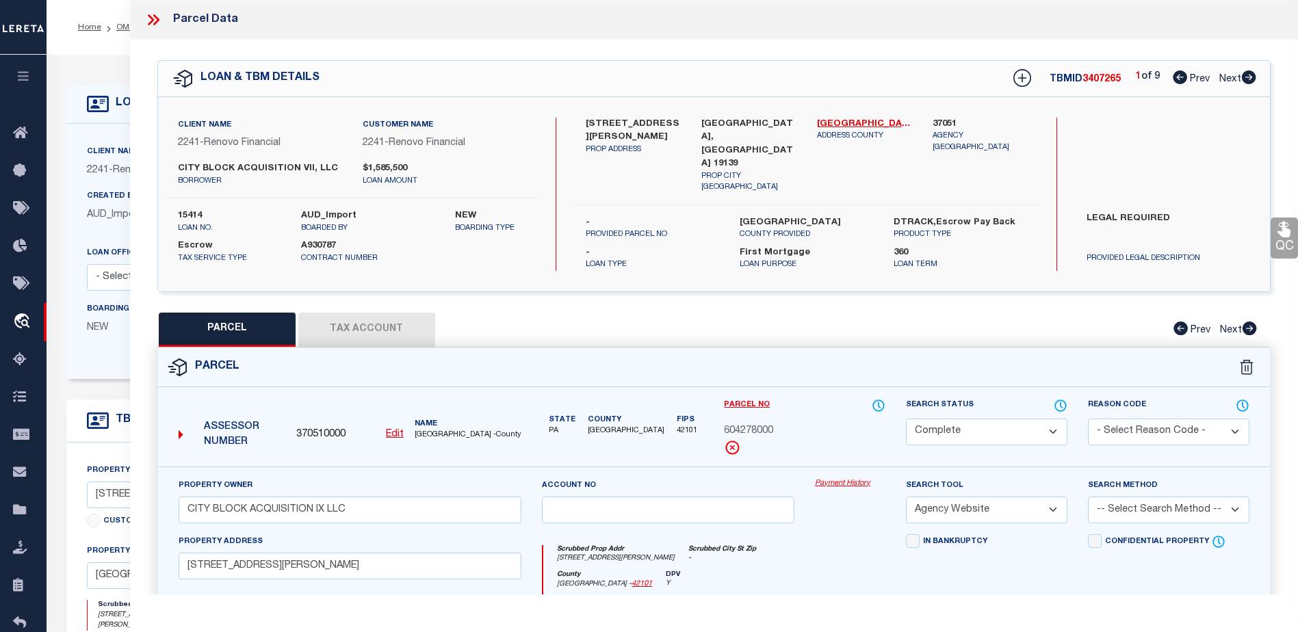
click at [842, 478] on link "Payment History" at bounding box center [850, 484] width 70 height 12
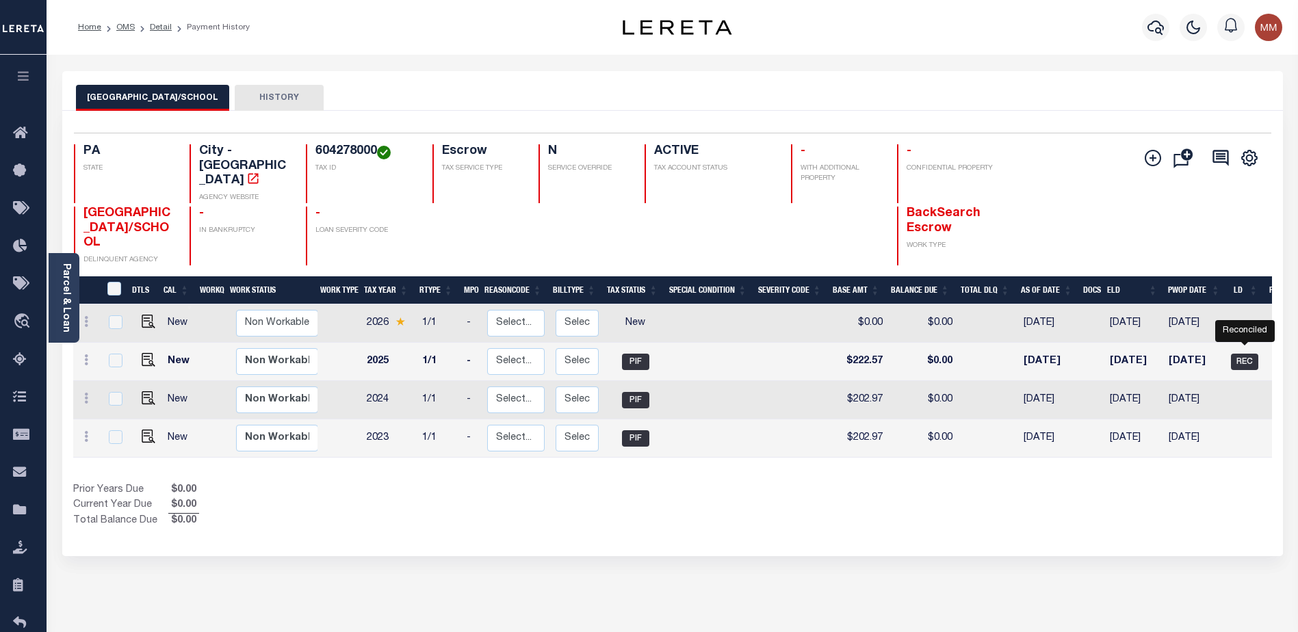
click at [1239, 354] on span "REC" at bounding box center [1244, 362] width 27 height 16
checkbox input "true"
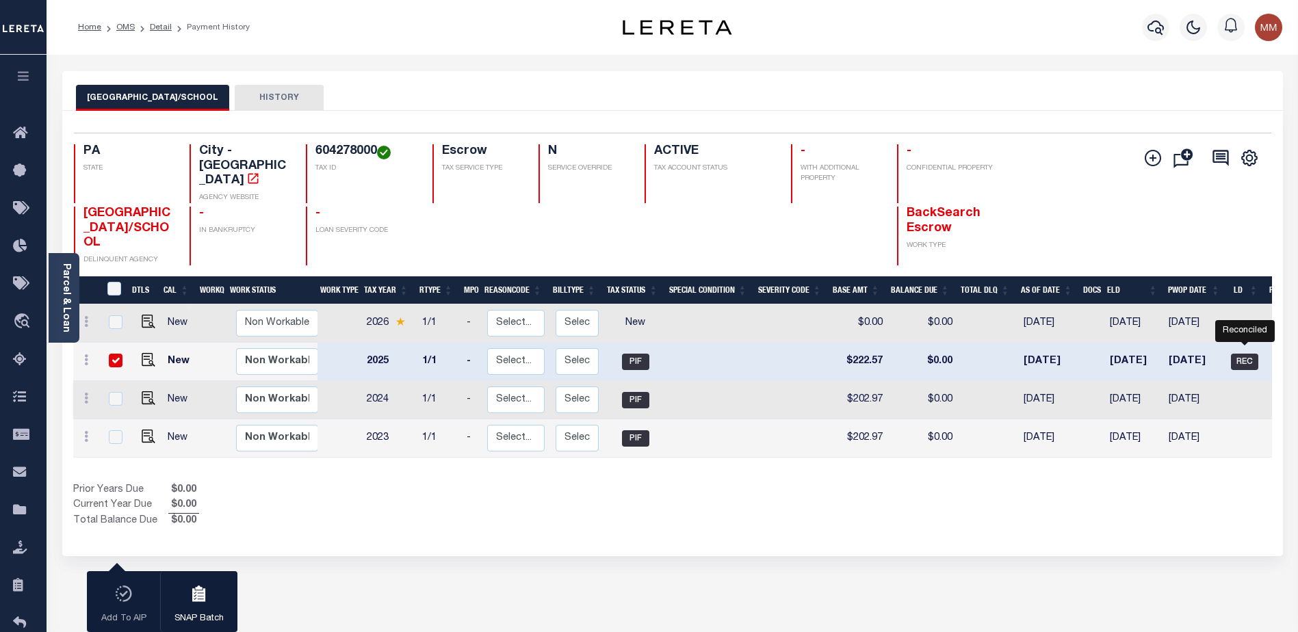
click at [1250, 354] on span "REC" at bounding box center [1244, 362] width 27 height 16
checkbox input "false"
